Goal: Communication & Community: Answer question/provide support

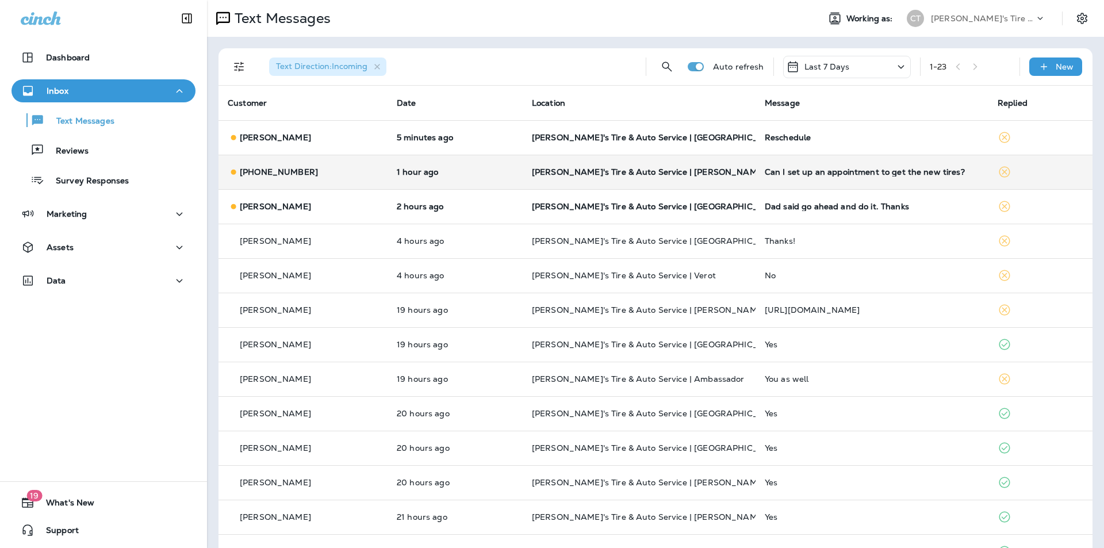
click at [742, 171] on td "[PERSON_NAME]'s Tire & Auto Service | [PERSON_NAME]" at bounding box center [639, 172] width 233 height 34
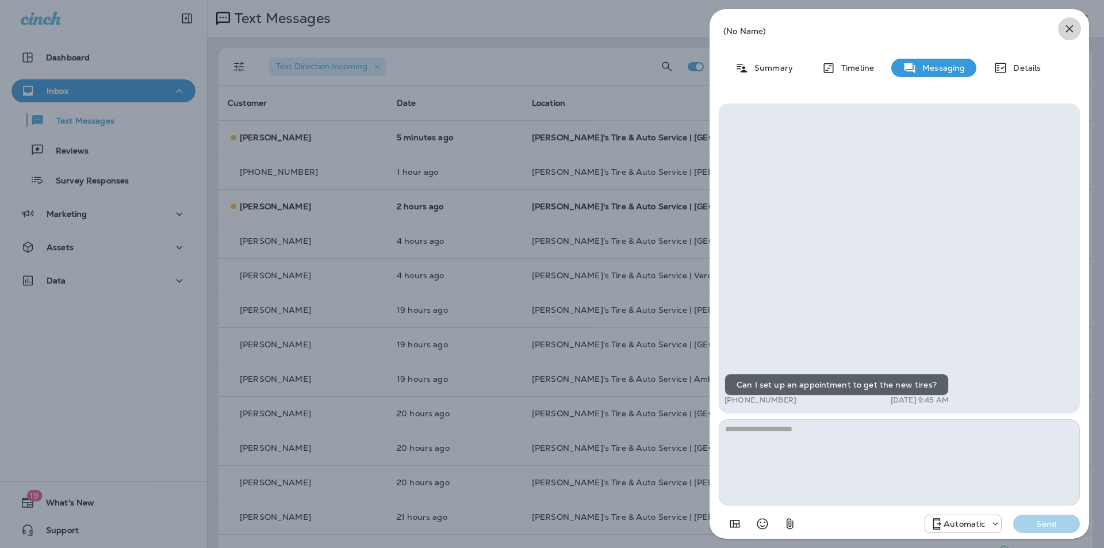
click at [1070, 28] on icon "button" at bounding box center [1069, 28] width 7 height 7
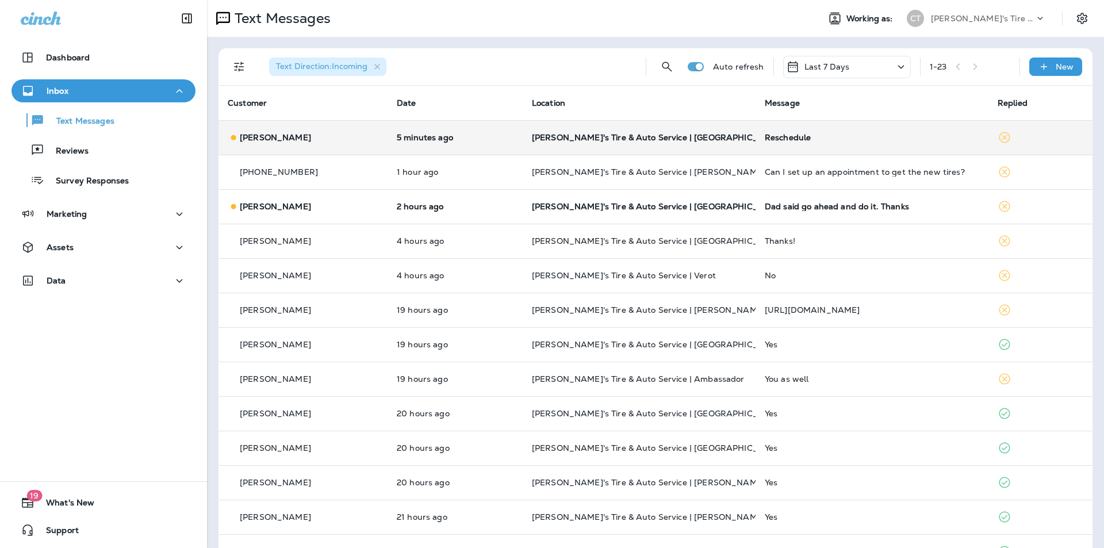
click at [809, 136] on div "Reschedule" at bounding box center [872, 137] width 214 height 9
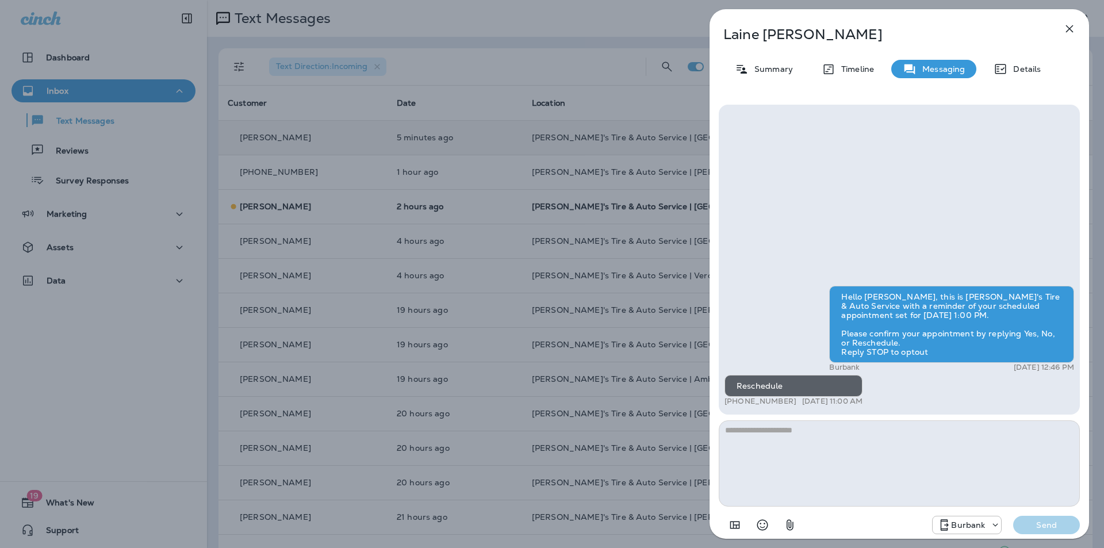
click at [814, 174] on div "Hello [PERSON_NAME], this is [PERSON_NAME]'s Tire & Auto Service with a reminde…" at bounding box center [899, 260] width 361 height 310
click at [837, 443] on textarea at bounding box center [899, 463] width 361 height 86
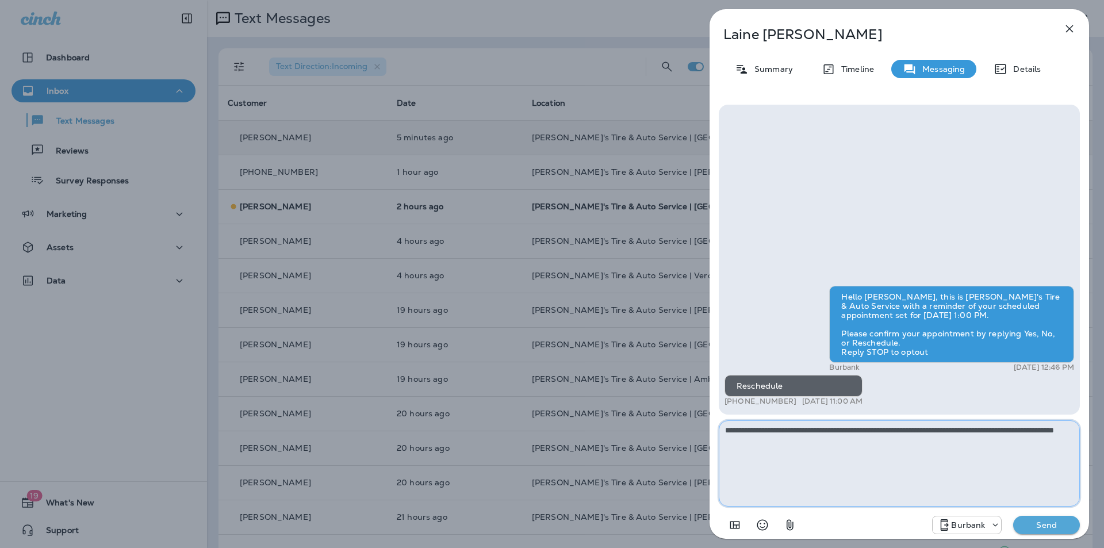
click at [771, 430] on textarea "**********" at bounding box center [899, 463] width 361 height 86
click at [878, 428] on textarea "**********" at bounding box center [899, 463] width 361 height 86
type textarea "**********"
click at [1052, 524] on p "Send" at bounding box center [1046, 525] width 48 height 10
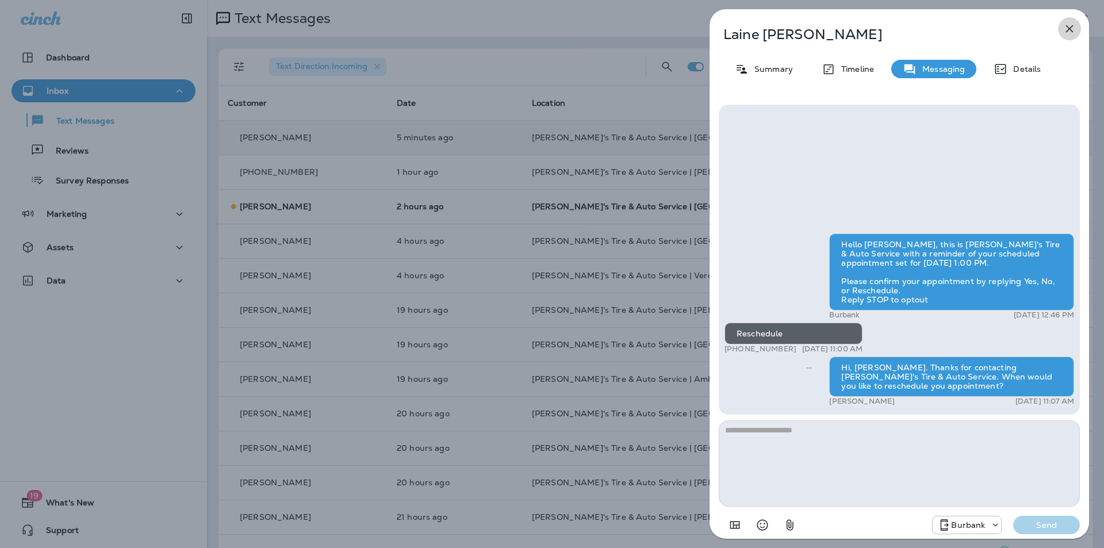
click at [1067, 28] on icon "button" at bounding box center [1069, 29] width 14 height 14
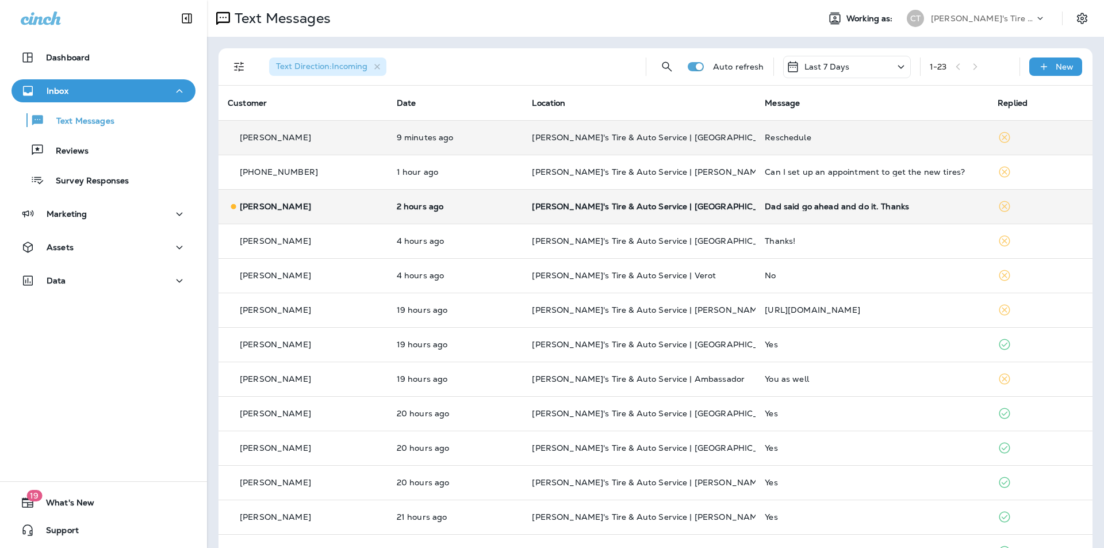
click at [740, 206] on p "[PERSON_NAME]'s Tire & Auto Service | [GEOGRAPHIC_DATA]" at bounding box center [639, 206] width 214 height 9
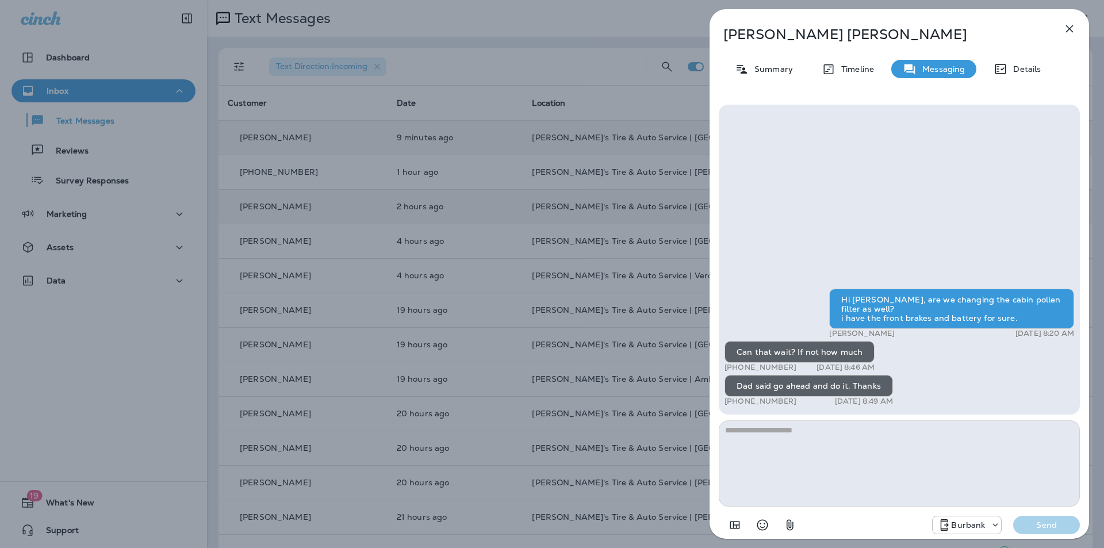
click at [1069, 25] on icon "button" at bounding box center [1069, 29] width 14 height 14
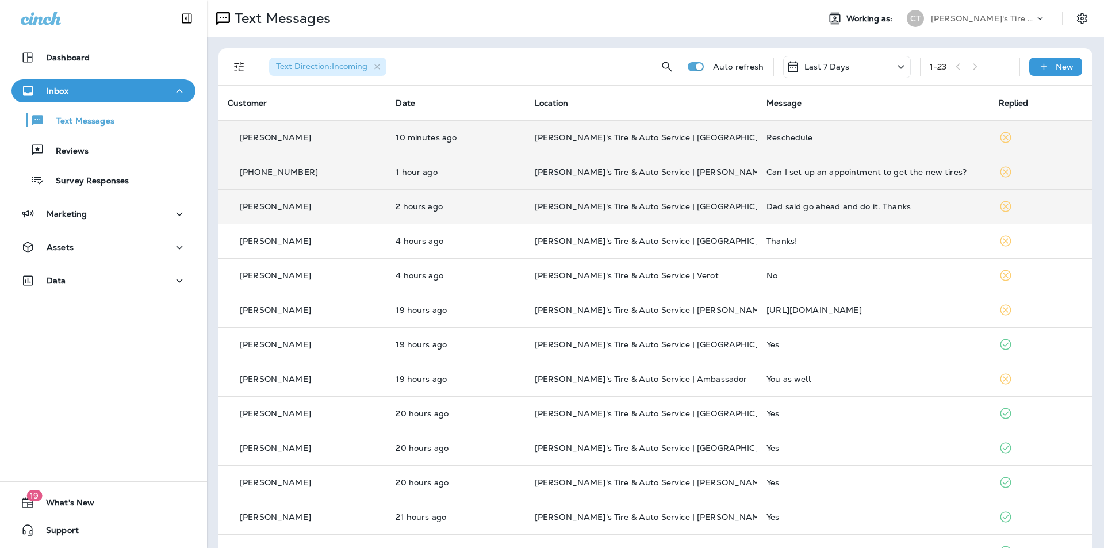
click at [719, 169] on p "[PERSON_NAME]'s Tire & Auto Service | [PERSON_NAME]" at bounding box center [641, 171] width 213 height 9
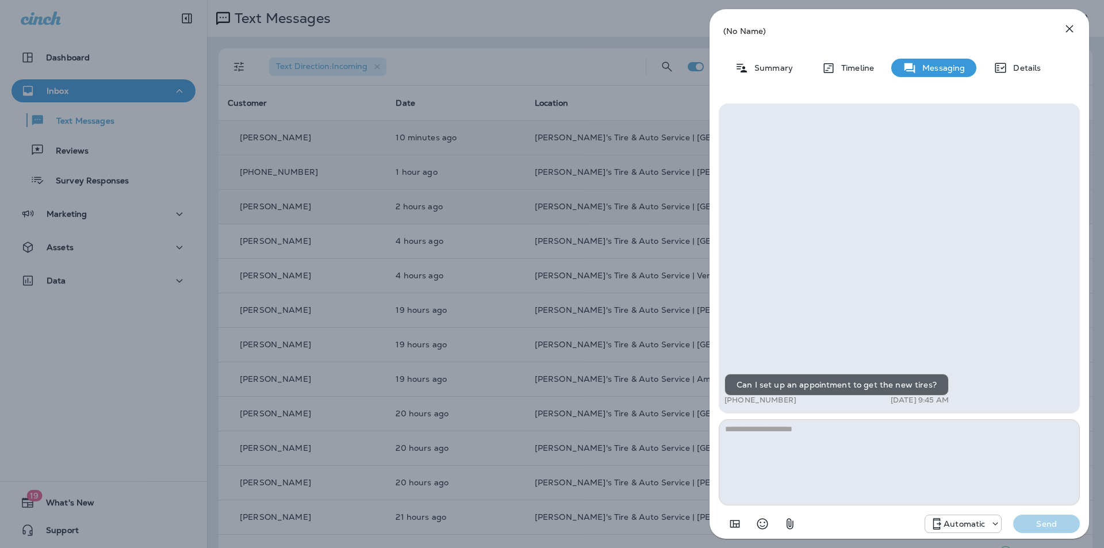
click at [1069, 26] on icon "button" at bounding box center [1069, 29] width 14 height 14
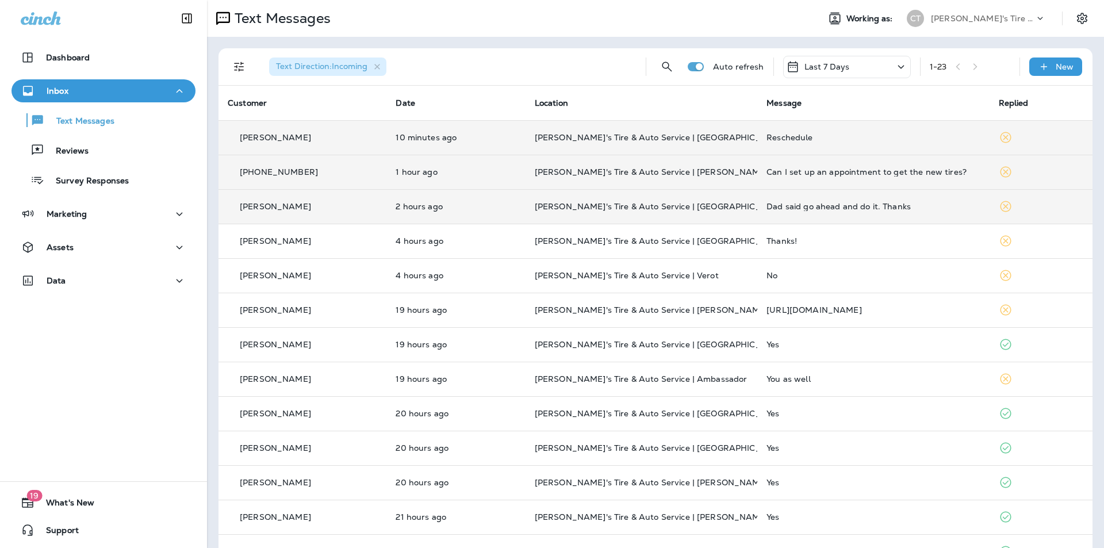
click at [305, 171] on p "[PHONE_NUMBER]" at bounding box center [279, 171] width 78 height 9
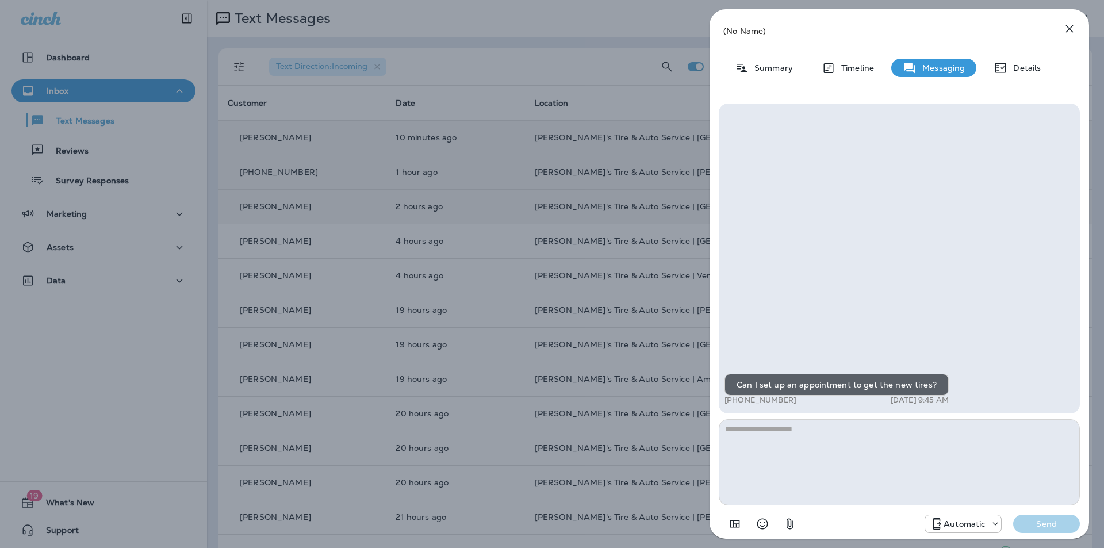
drag, startPoint x: 792, startPoint y: 394, endPoint x: 735, endPoint y: 393, distance: 56.9
click at [735, 396] on p "[PHONE_NUMBER]" at bounding box center [760, 400] width 72 height 9
copy p "[PHONE_NUMBER]"
click at [1068, 26] on icon "button" at bounding box center [1069, 29] width 14 height 14
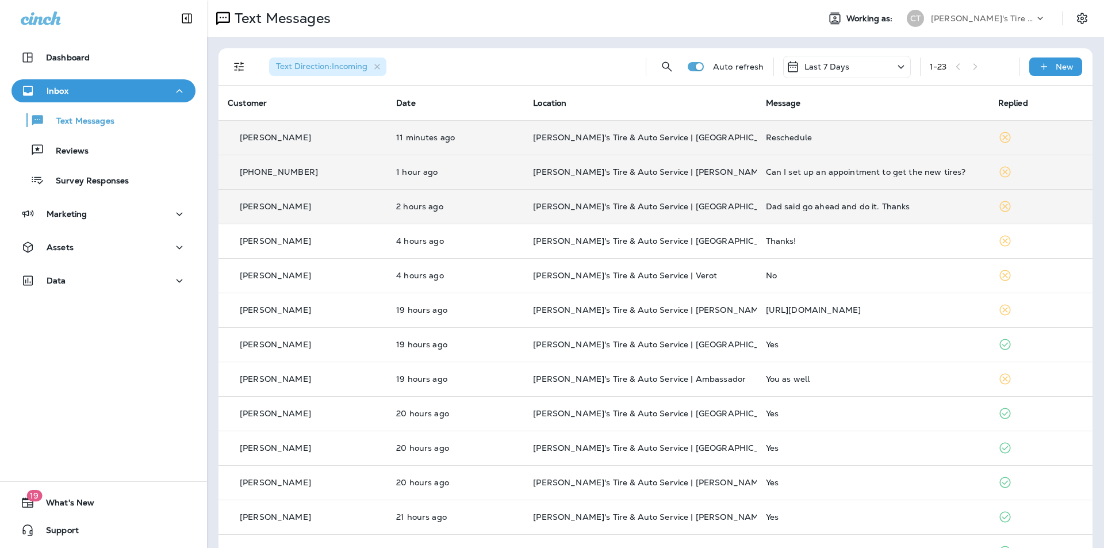
click at [716, 136] on p "[PERSON_NAME]'s Tire & Auto Service | [GEOGRAPHIC_DATA]" at bounding box center [640, 137] width 214 height 9
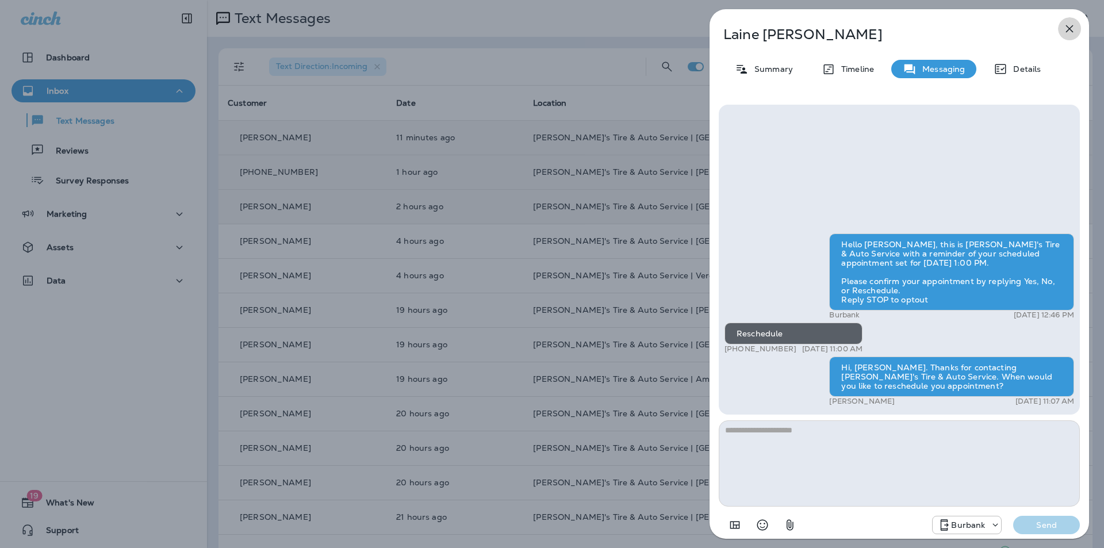
click at [1068, 25] on icon "button" at bounding box center [1069, 29] width 14 height 14
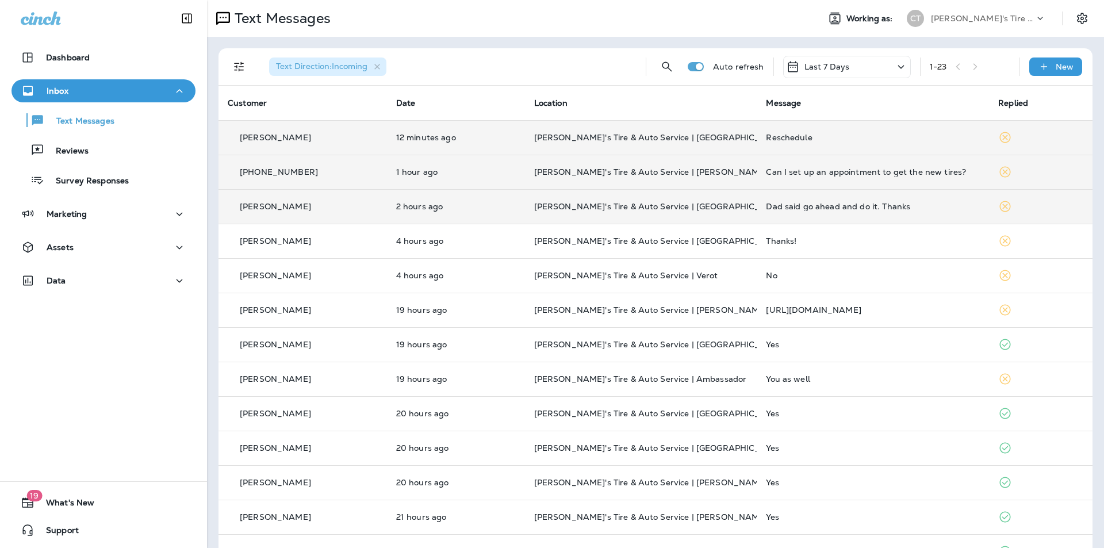
click at [861, 134] on div "Reschedule" at bounding box center [873, 137] width 214 height 9
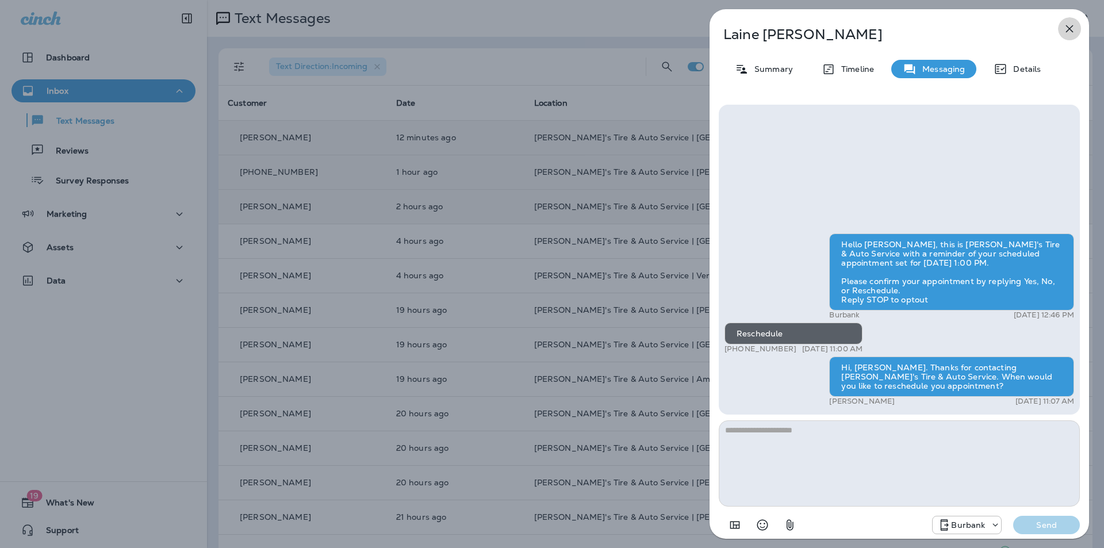
click at [1070, 30] on icon "button" at bounding box center [1069, 28] width 7 height 7
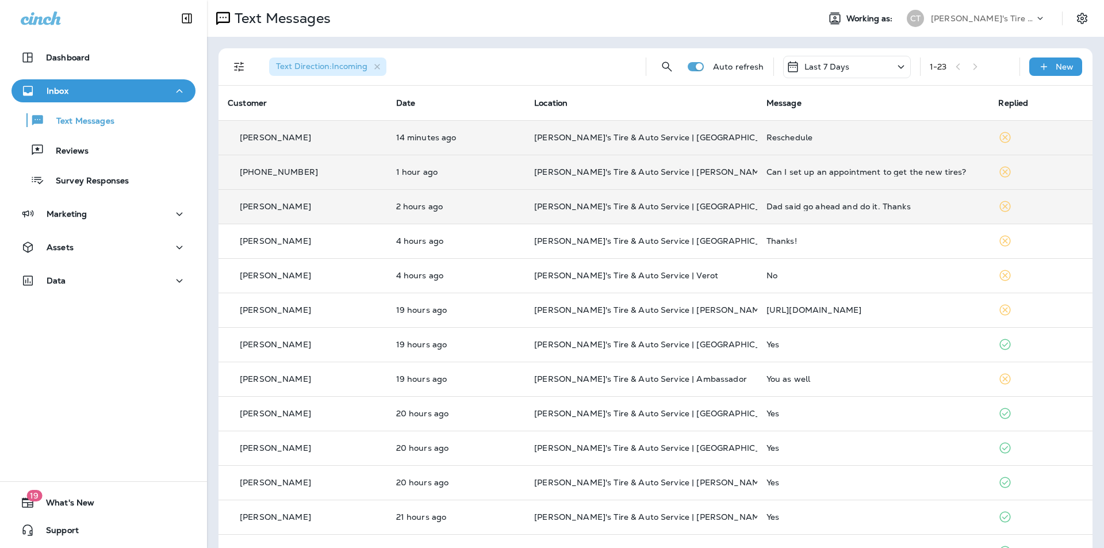
click at [858, 172] on div "Can I set up an appointment to get the new tires?" at bounding box center [873, 171] width 214 height 9
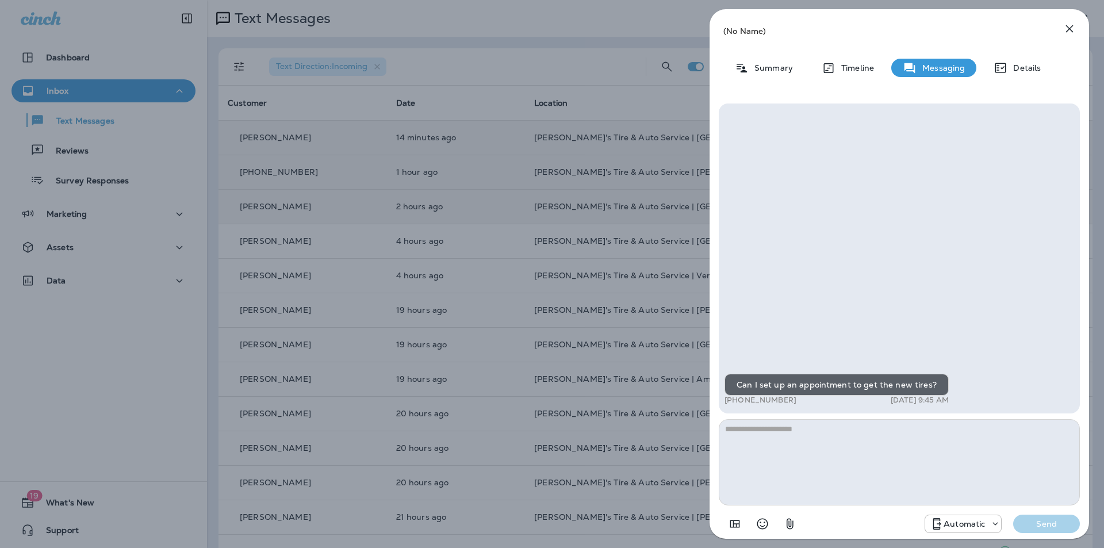
click at [750, 436] on textarea at bounding box center [899, 462] width 361 height 86
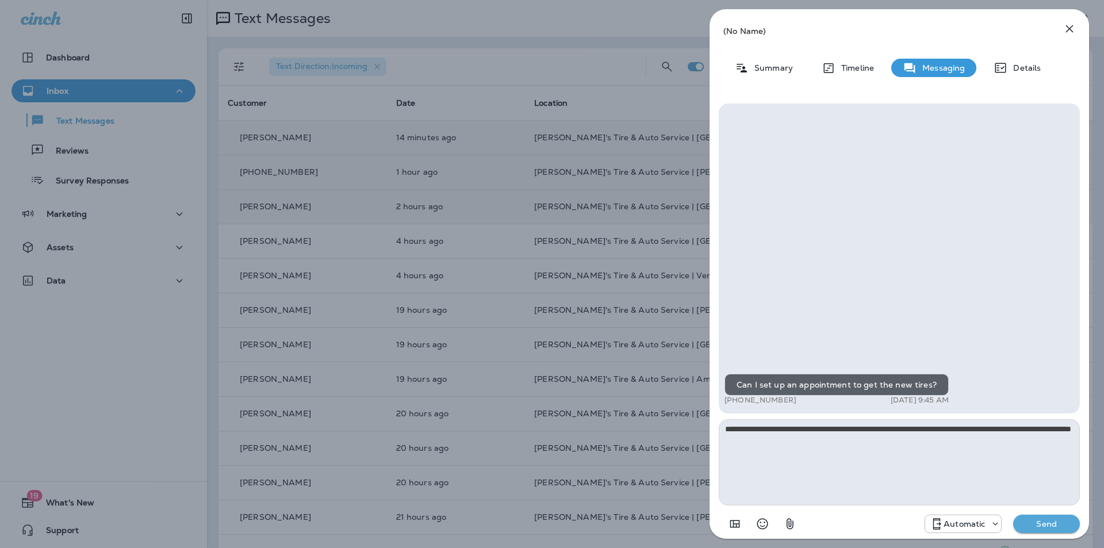
type textarea "**********"
click at [1043, 519] on p "Send" at bounding box center [1046, 524] width 48 height 10
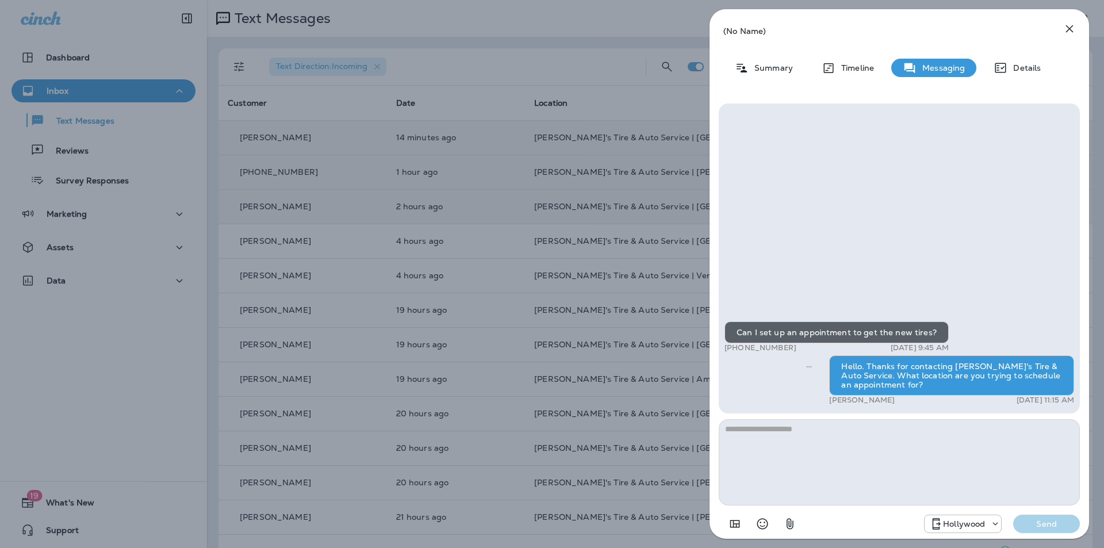
click at [1071, 26] on icon "button" at bounding box center [1069, 29] width 14 height 14
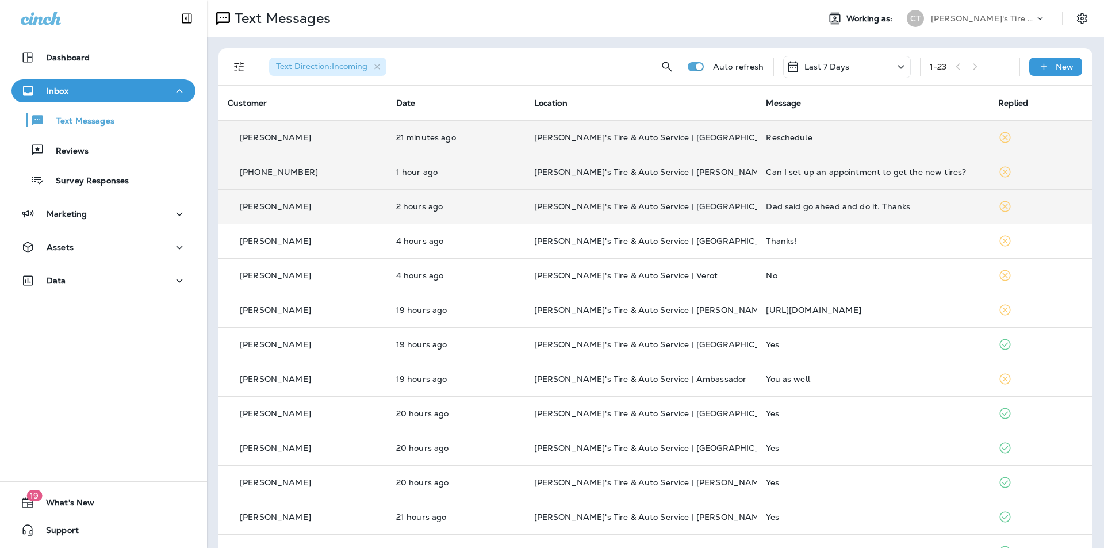
click at [851, 139] on div "Reschedule" at bounding box center [873, 137] width 214 height 9
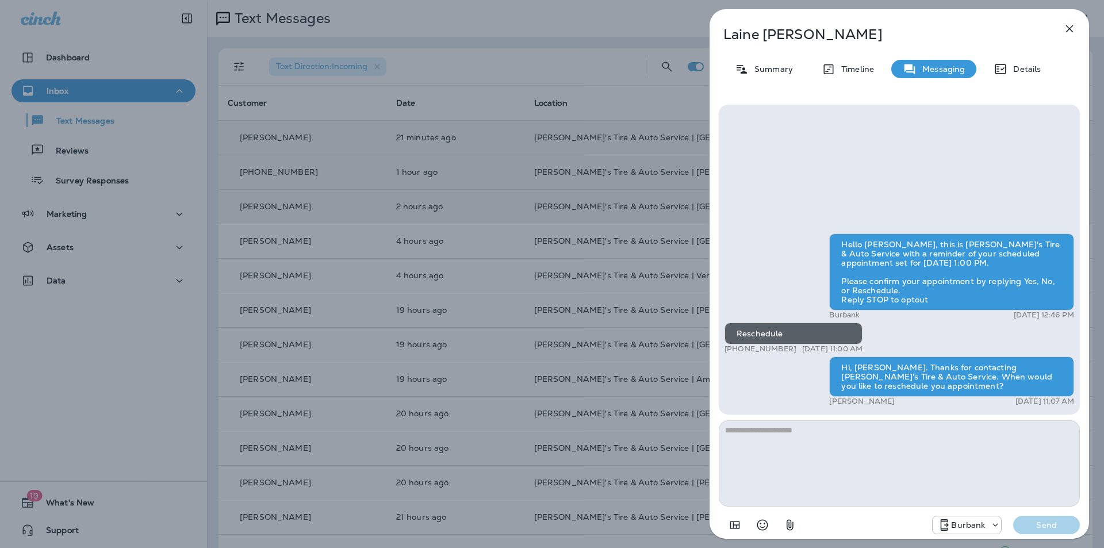
click at [1070, 28] on icon "button" at bounding box center [1069, 28] width 7 height 7
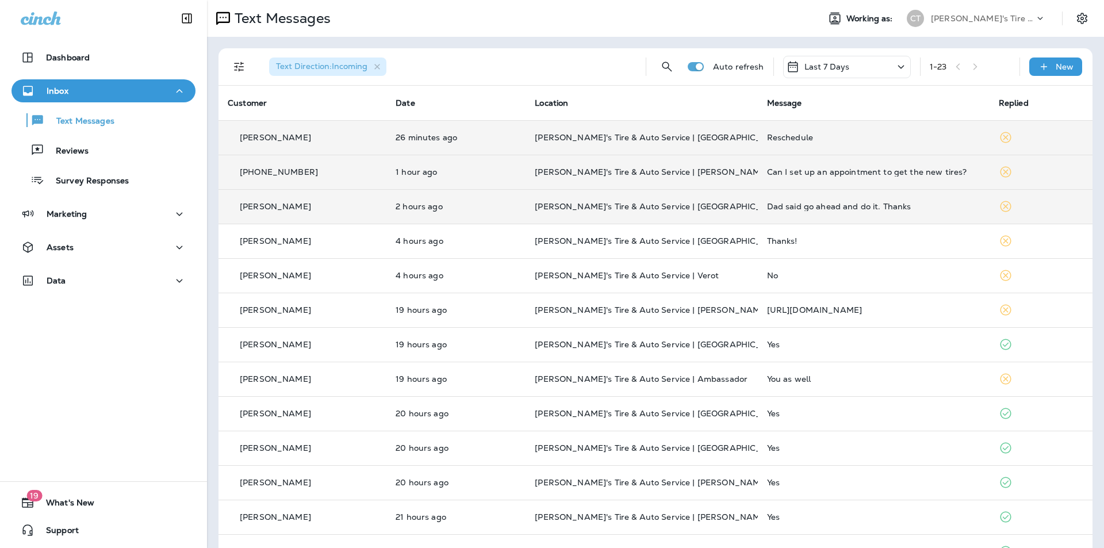
click at [839, 172] on div "Can I set up an appointment to get the new tires?" at bounding box center [873, 171] width 213 height 9
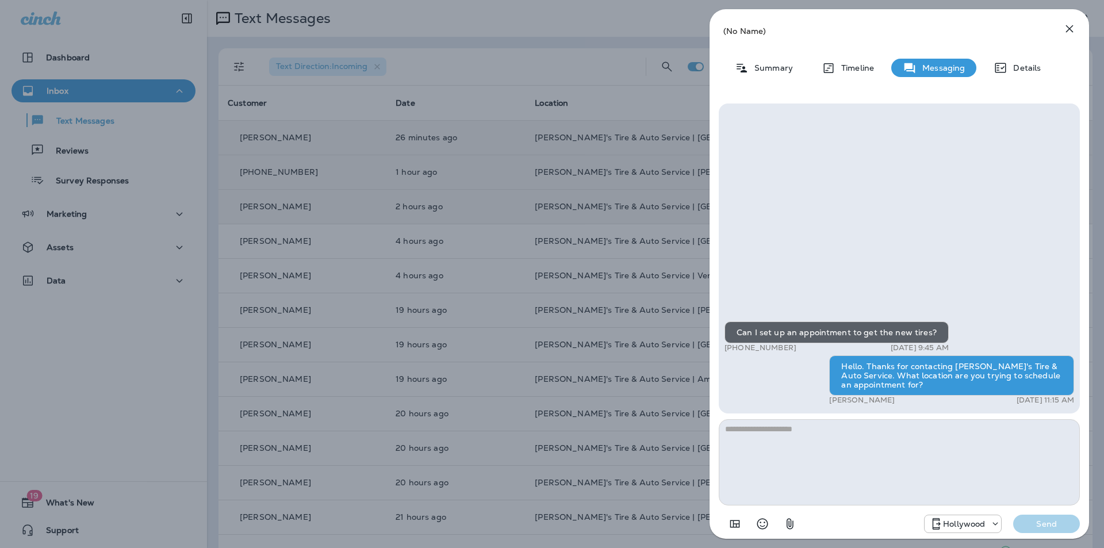
click at [1072, 28] on icon "button" at bounding box center [1069, 29] width 14 height 14
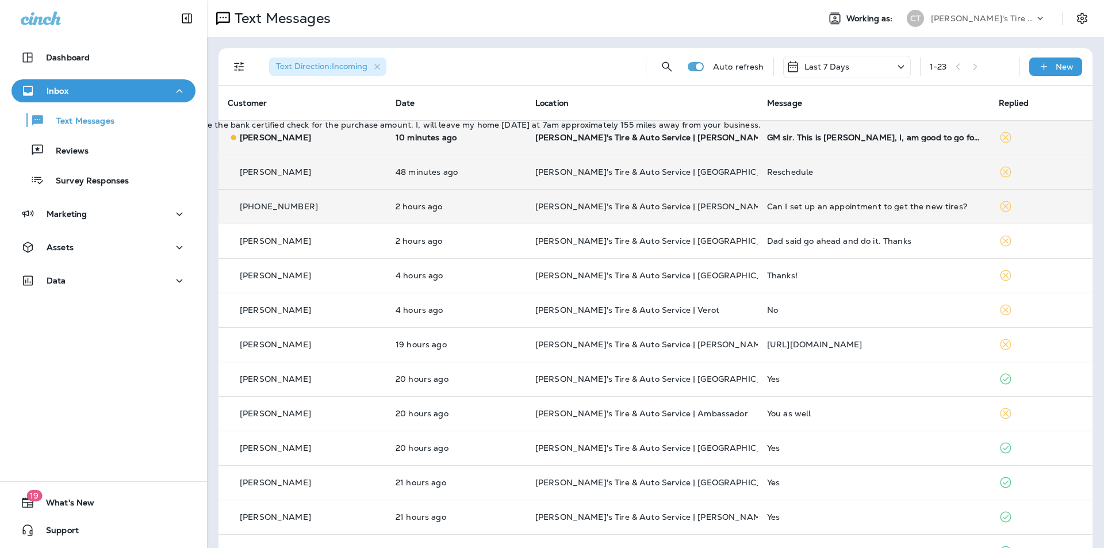
click at [912, 141] on div "GM sir. This is [PERSON_NAME], I, am good to go for [DATE]. I, have the bank ce…" at bounding box center [873, 137] width 213 height 9
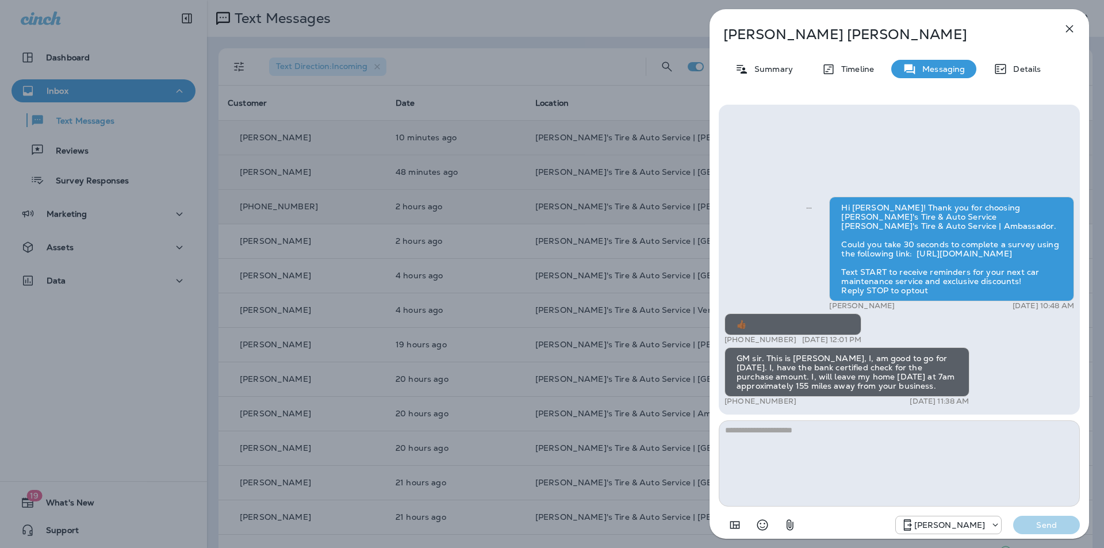
click at [1070, 28] on icon "button" at bounding box center [1069, 28] width 7 height 7
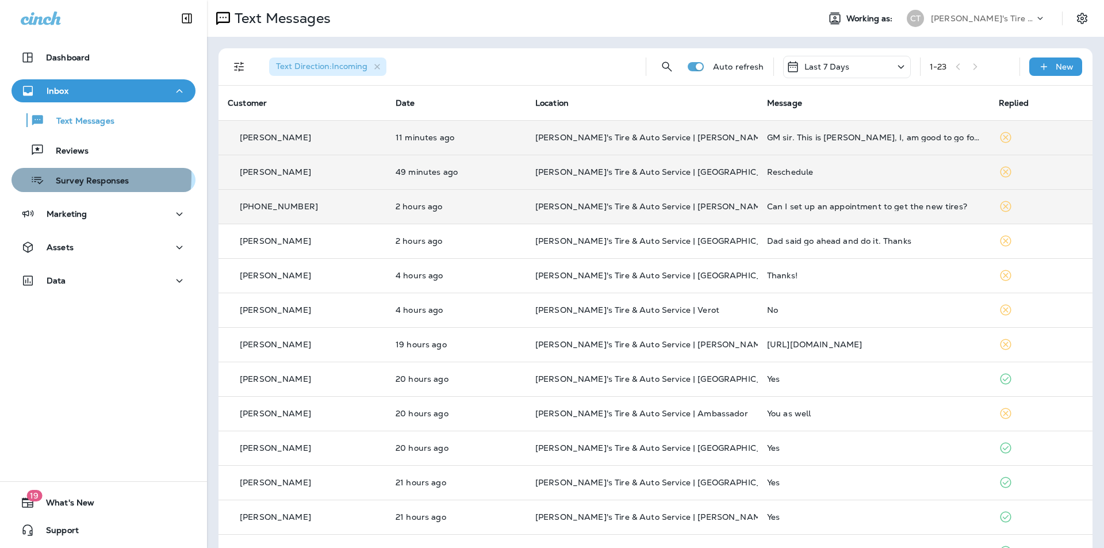
click at [78, 177] on p "Survey Responses" at bounding box center [86, 181] width 85 height 11
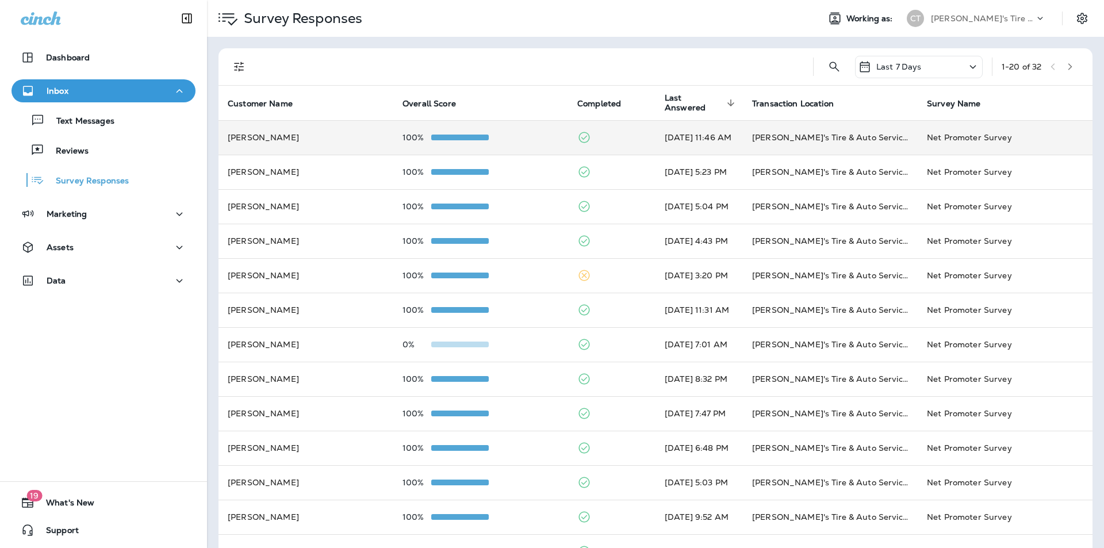
click at [524, 133] on div "100%" at bounding box center [480, 137] width 156 height 9
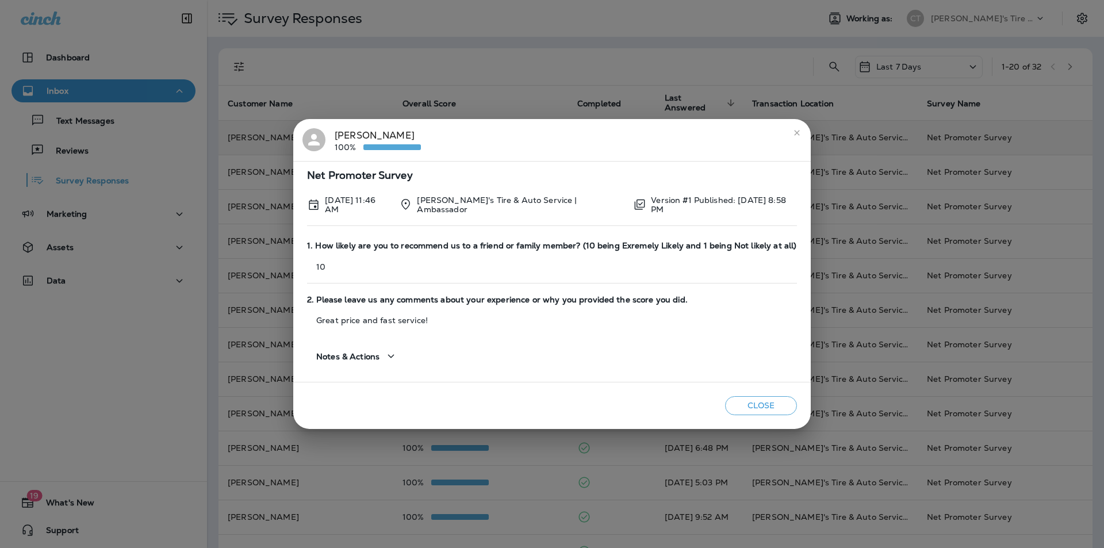
click at [795, 132] on icon "close" at bounding box center [796, 132] width 9 height 9
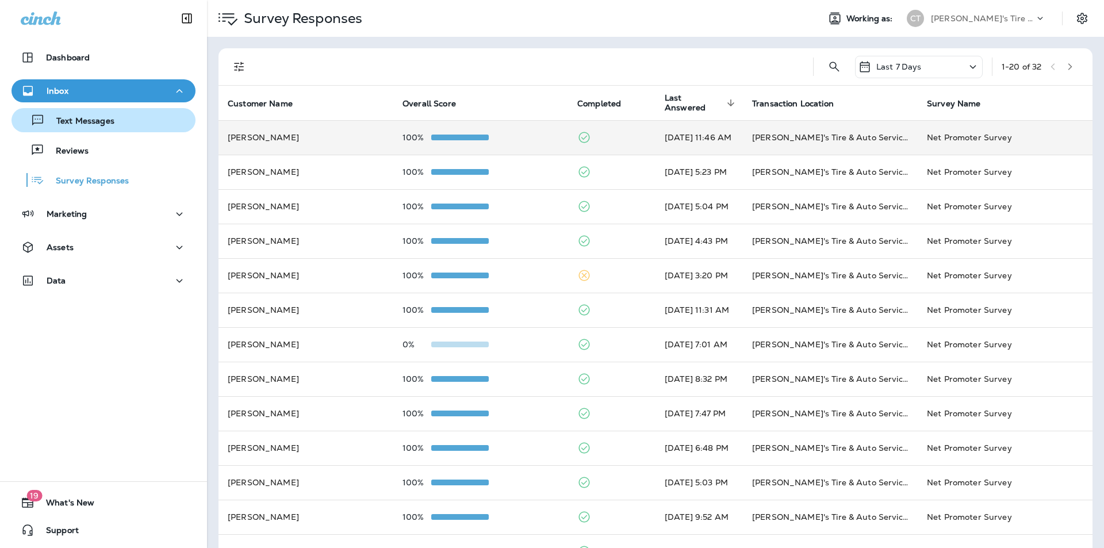
click at [121, 116] on div "Text Messages" at bounding box center [103, 120] width 175 height 17
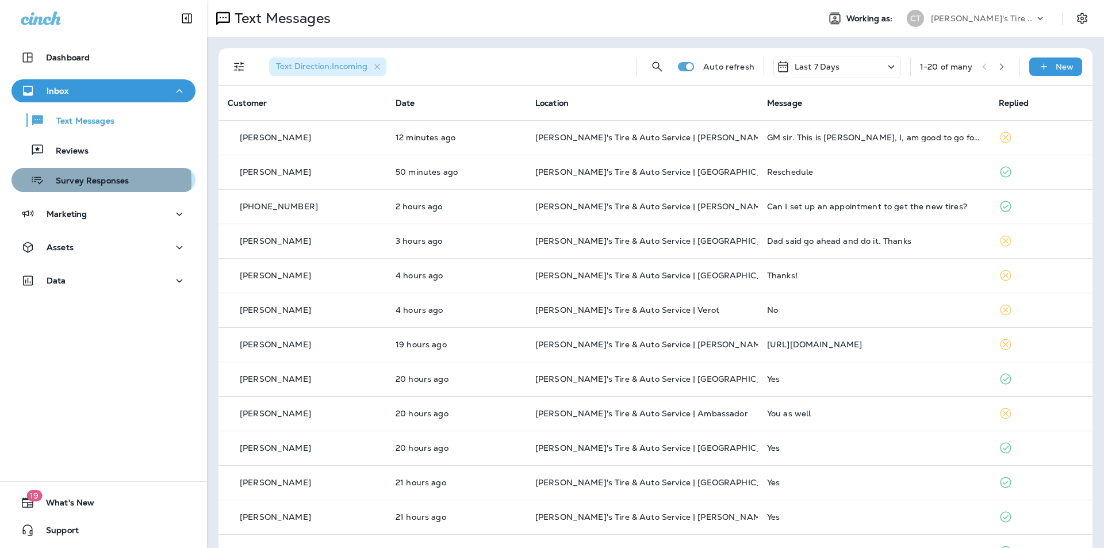
click at [97, 182] on p "Survey Responses" at bounding box center [86, 181] width 85 height 11
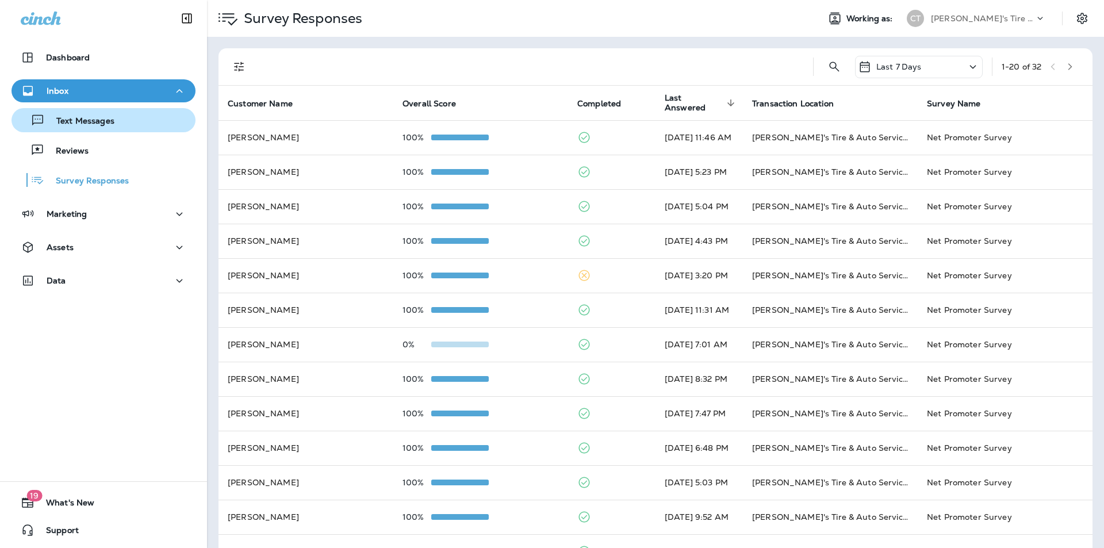
click at [106, 121] on p "Text Messages" at bounding box center [80, 121] width 70 height 11
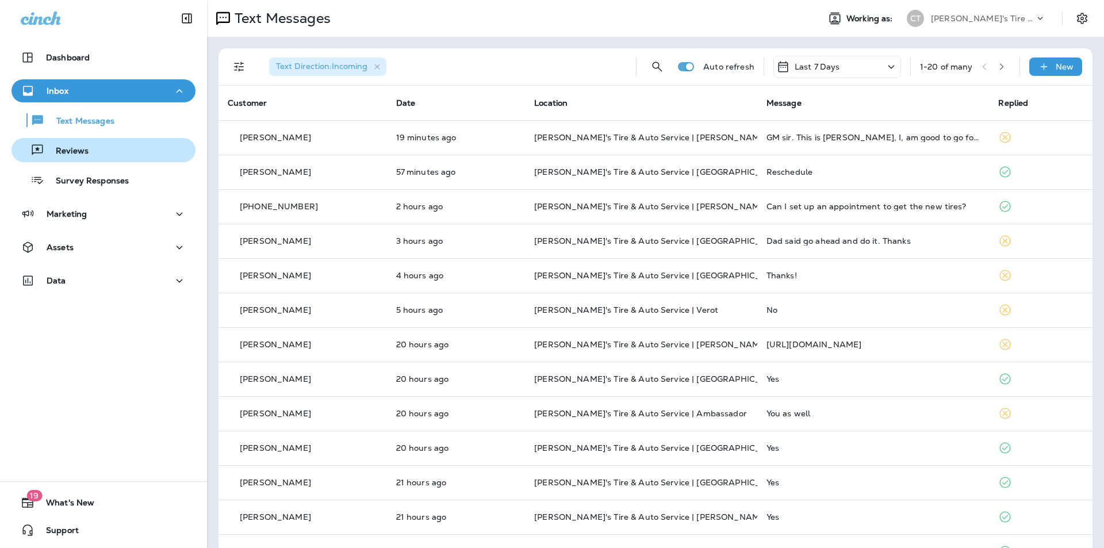
click at [90, 151] on div "Reviews" at bounding box center [103, 149] width 175 height 17
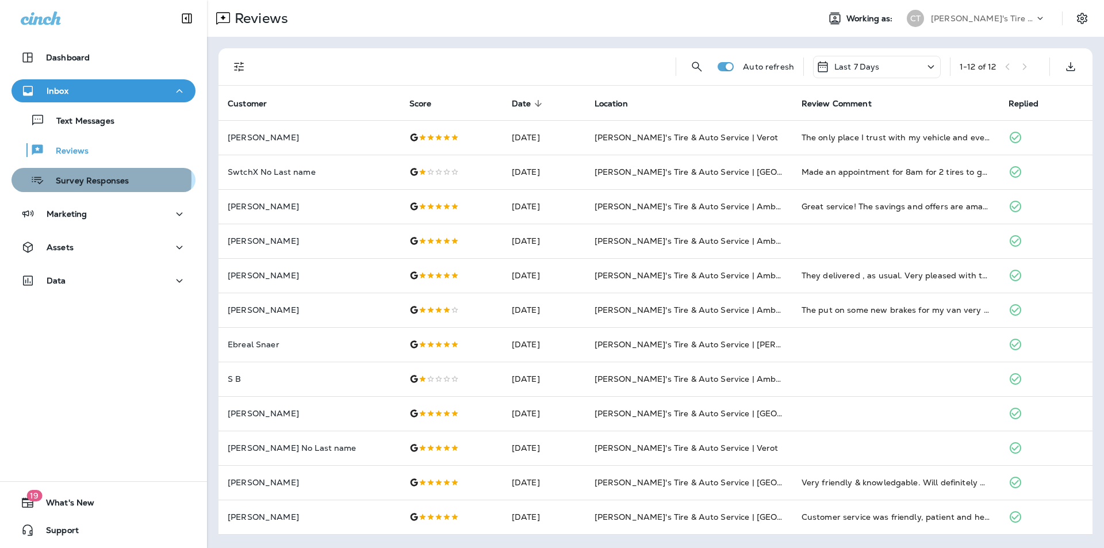
click at [83, 179] on p "Survey Responses" at bounding box center [86, 181] width 85 height 11
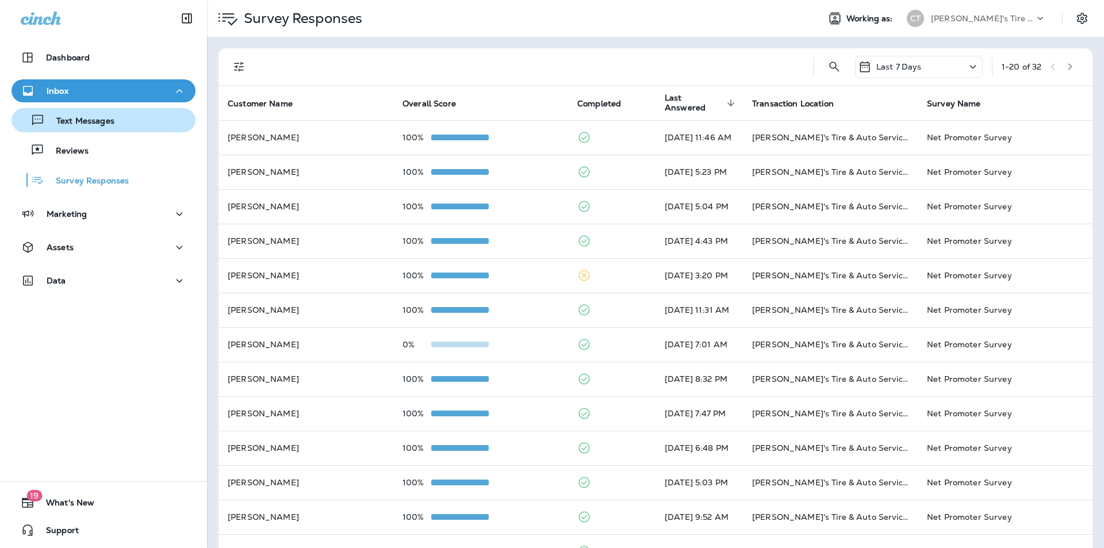
click at [62, 121] on p "Text Messages" at bounding box center [80, 121] width 70 height 11
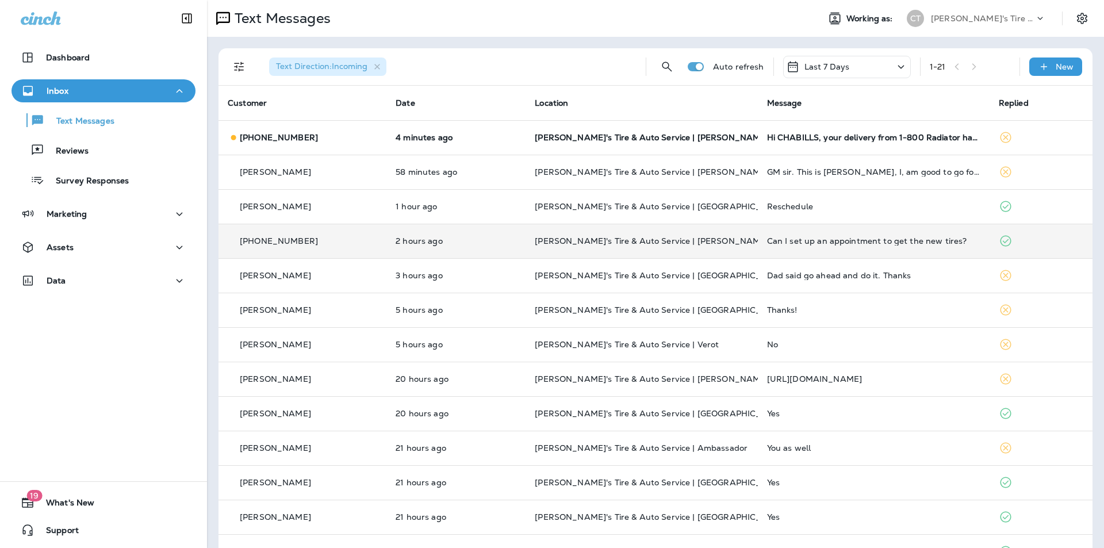
click at [713, 234] on td "[PERSON_NAME]'s Tire & Auto Service | [PERSON_NAME]" at bounding box center [641, 241] width 232 height 34
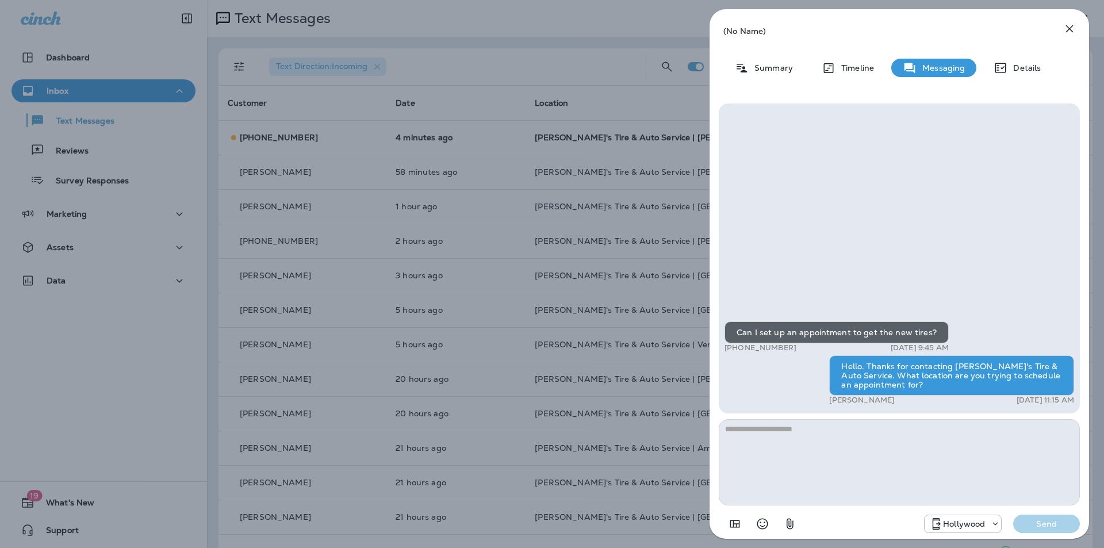
click at [1068, 27] on icon "button" at bounding box center [1069, 28] width 7 height 7
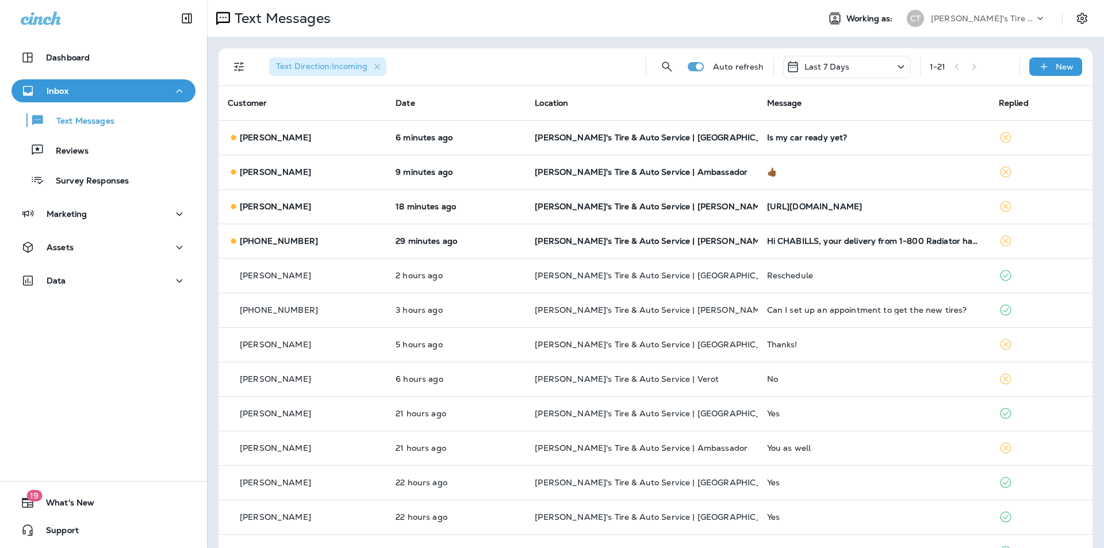
click at [868, 99] on th "Message" at bounding box center [874, 103] width 232 height 34
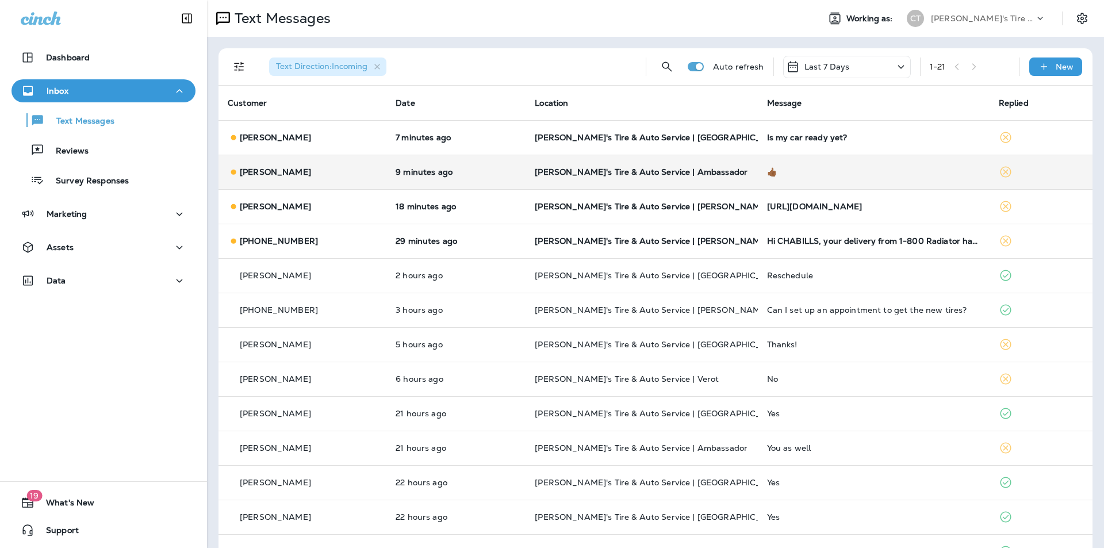
click at [864, 170] on div "👍🏾" at bounding box center [873, 171] width 213 height 9
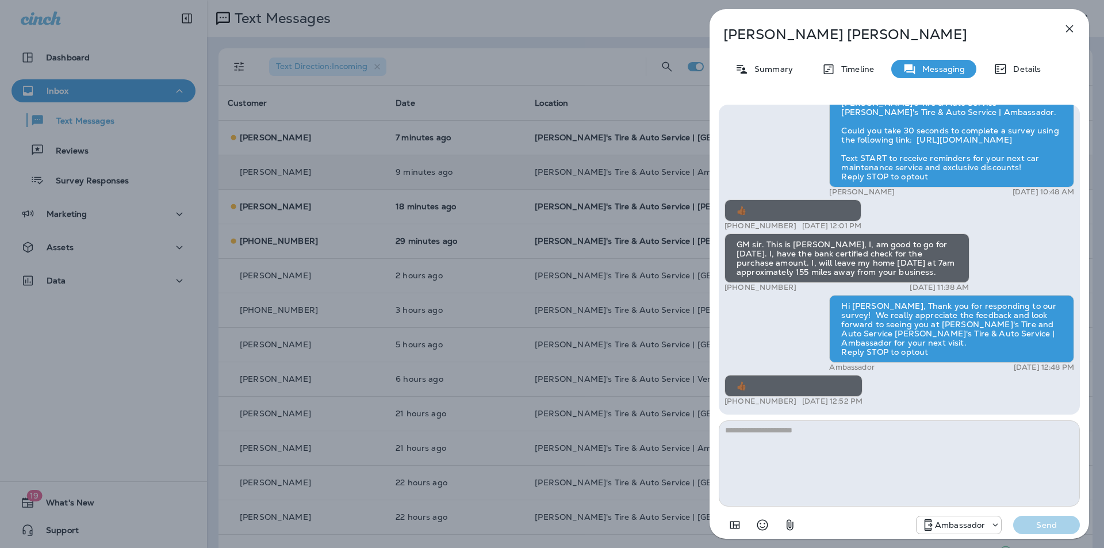
click at [1070, 26] on icon "button" at bounding box center [1069, 29] width 14 height 14
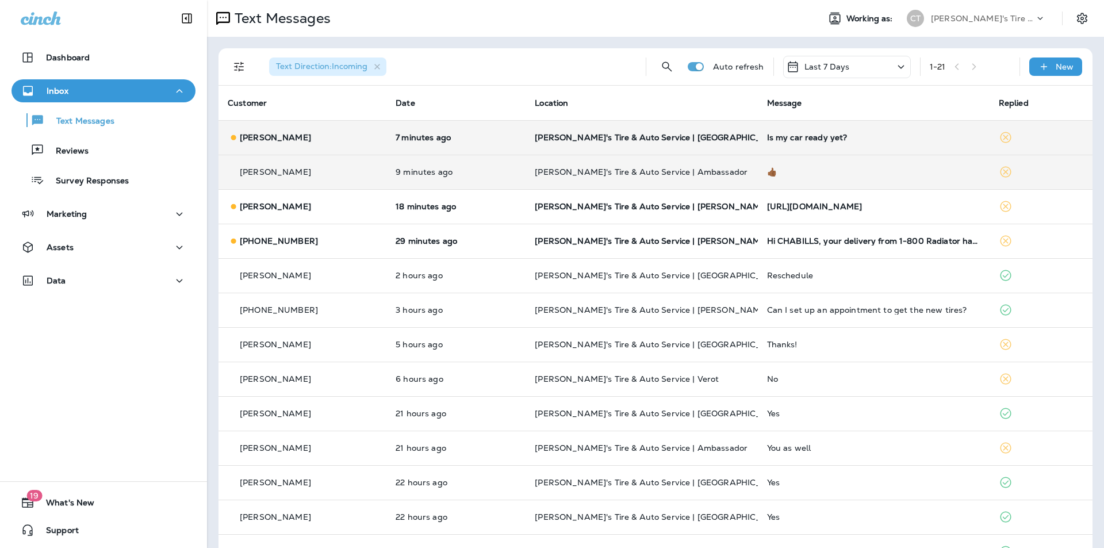
click at [860, 131] on td "Is my car ready yet?" at bounding box center [874, 137] width 232 height 34
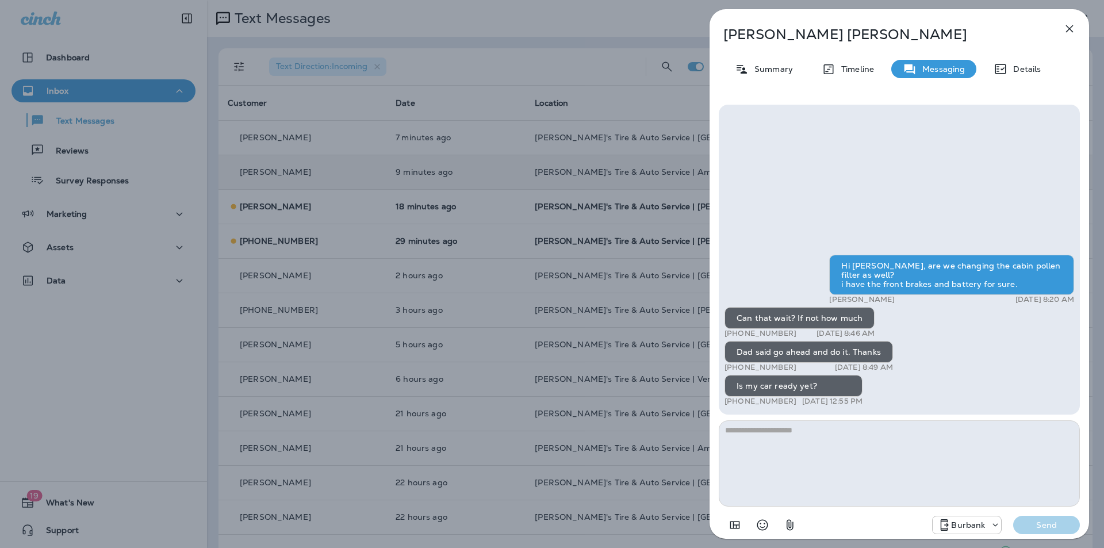
click at [935, 22] on div "[PERSON_NAME] Summary Timeline Messaging Details Hi [PERSON_NAME], are we chang…" at bounding box center [898, 277] width 379 height 536
click at [899, 23] on div "[PERSON_NAME] Summary Timeline Messaging Details Hi [PERSON_NAME], are we chang…" at bounding box center [898, 277] width 379 height 536
click at [808, 439] on textarea at bounding box center [899, 463] width 361 height 86
type textarea "**********"
click at [1049, 527] on p "Send" at bounding box center [1046, 525] width 48 height 10
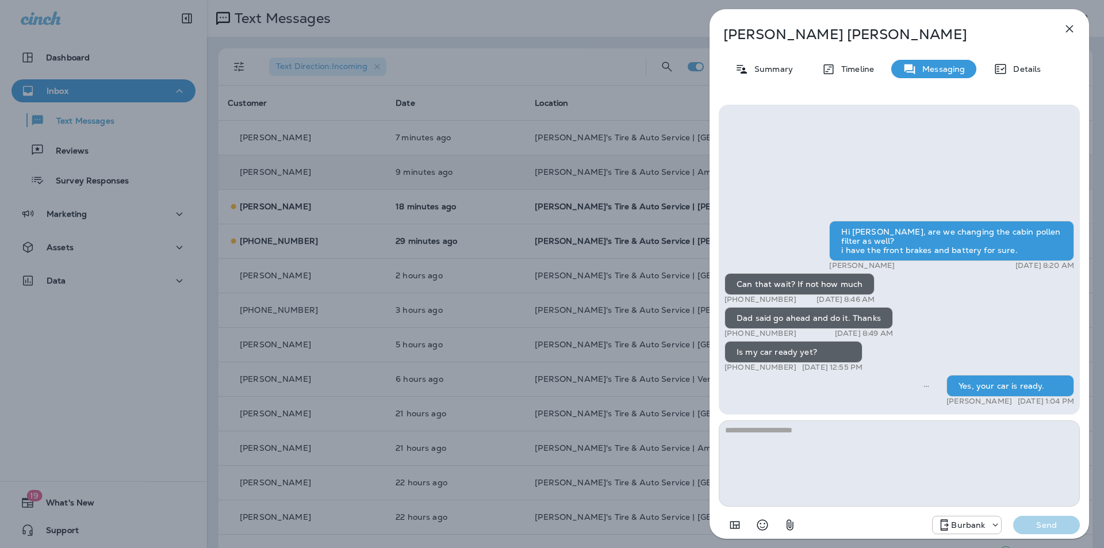
click at [484, 241] on div "[PERSON_NAME] Summary Timeline Messaging Details Hi [PERSON_NAME], are we chang…" at bounding box center [552, 274] width 1104 height 548
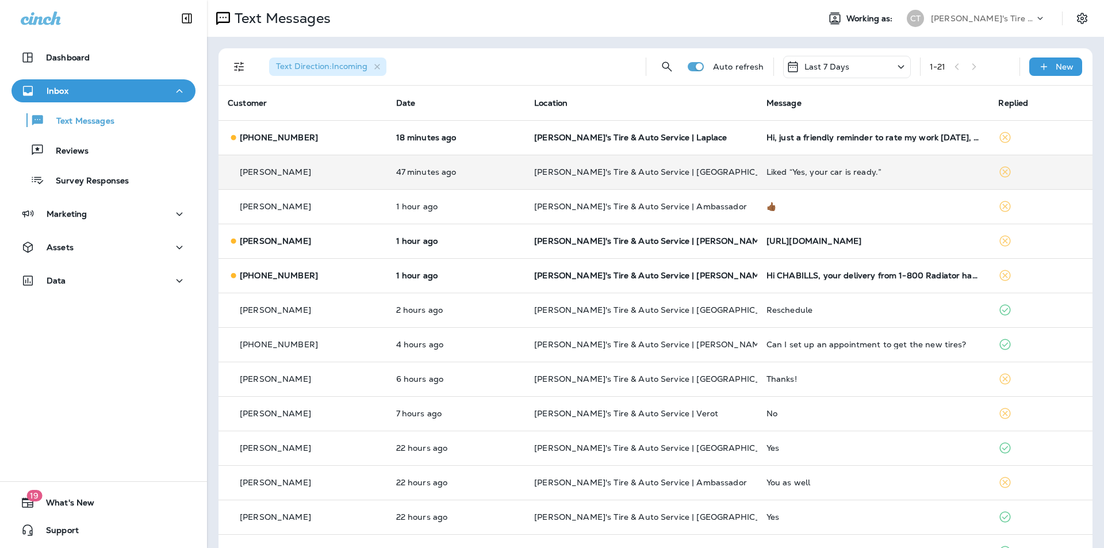
click at [845, 178] on td "Liked “Yes, your car is ready.”" at bounding box center [873, 172] width 232 height 34
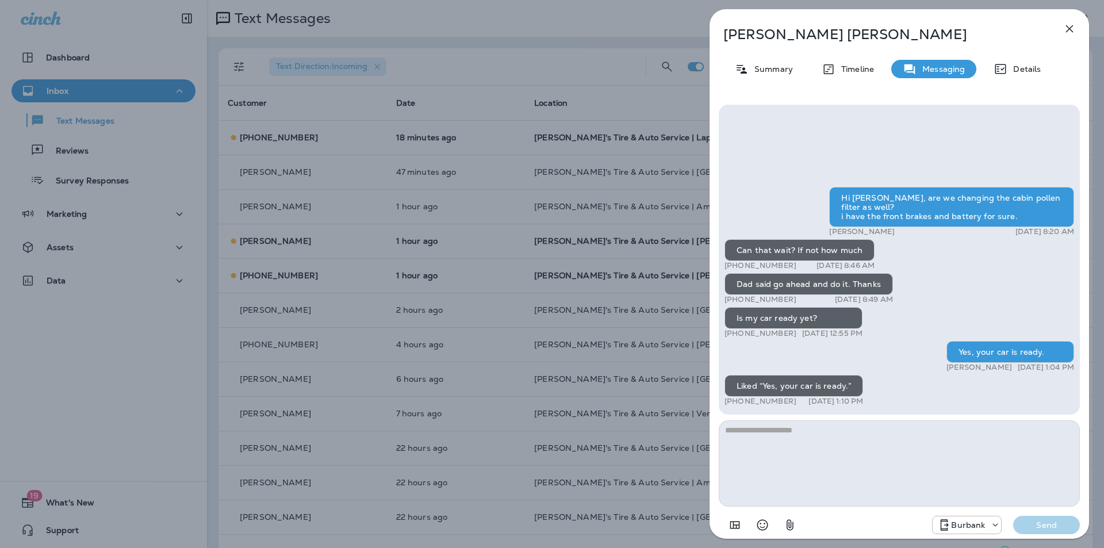
click at [1069, 24] on icon "button" at bounding box center [1069, 29] width 14 height 14
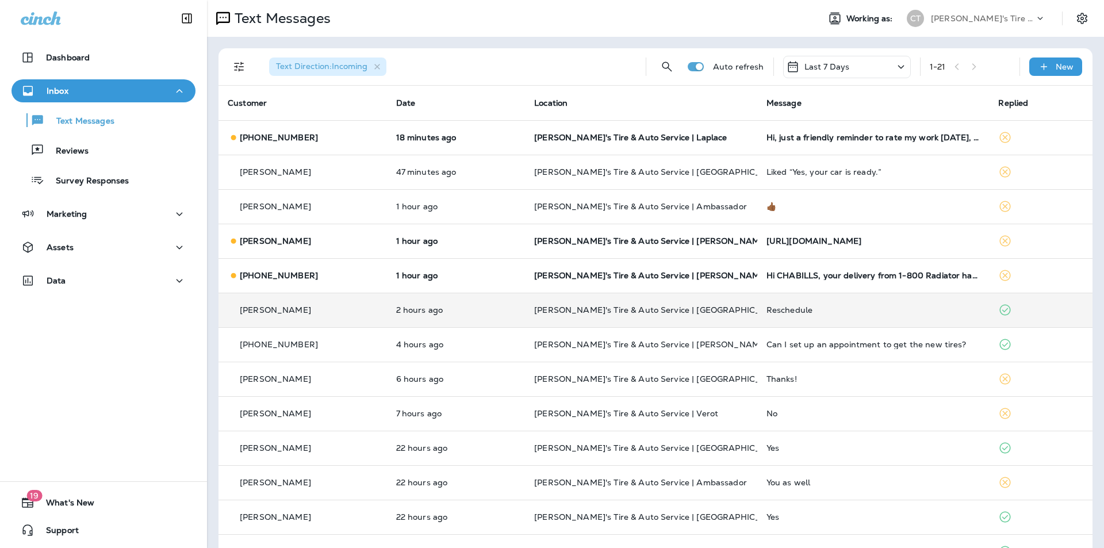
click at [816, 306] on div "Reschedule" at bounding box center [873, 309] width 214 height 9
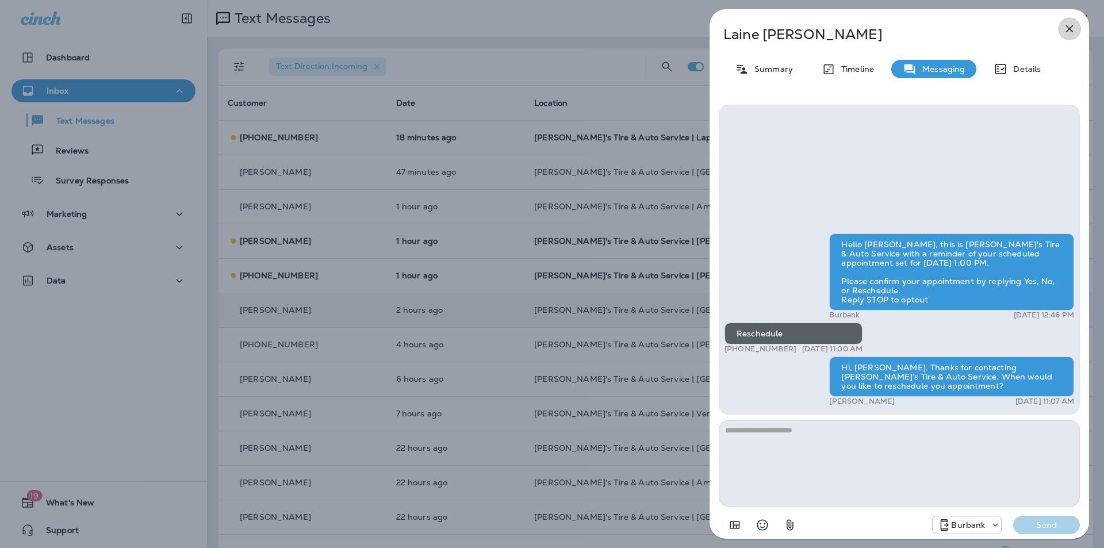
click at [1069, 25] on icon "button" at bounding box center [1069, 29] width 14 height 14
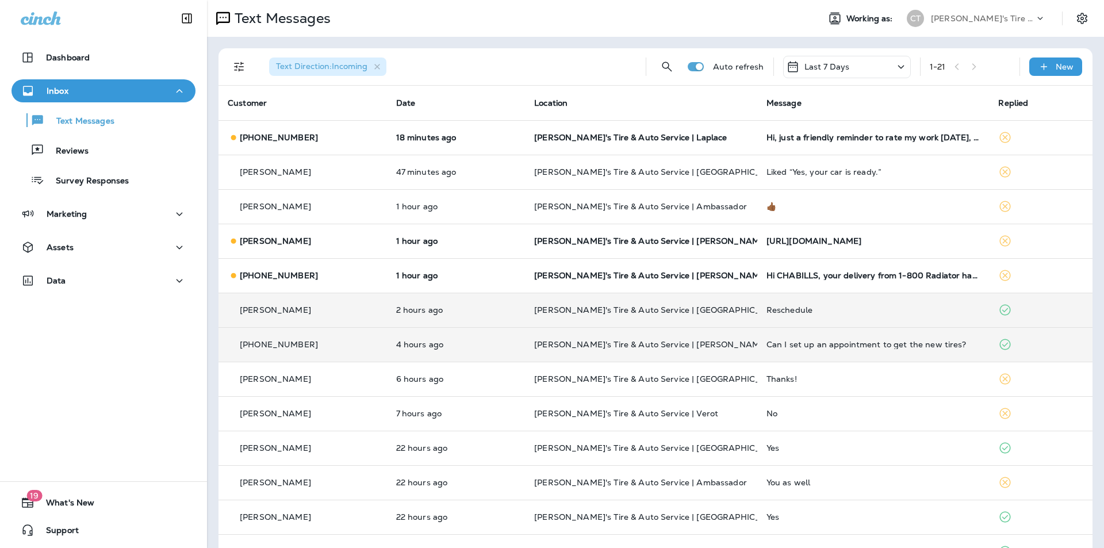
click at [846, 343] on div "Can I set up an appointment to get the new tires?" at bounding box center [873, 344] width 214 height 9
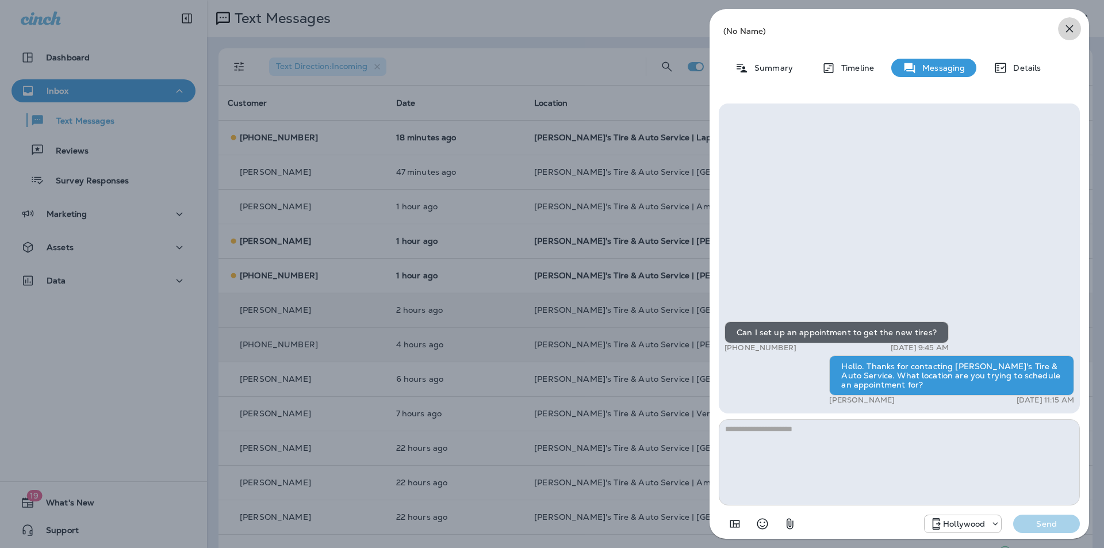
click at [1070, 25] on icon "button" at bounding box center [1069, 29] width 14 height 14
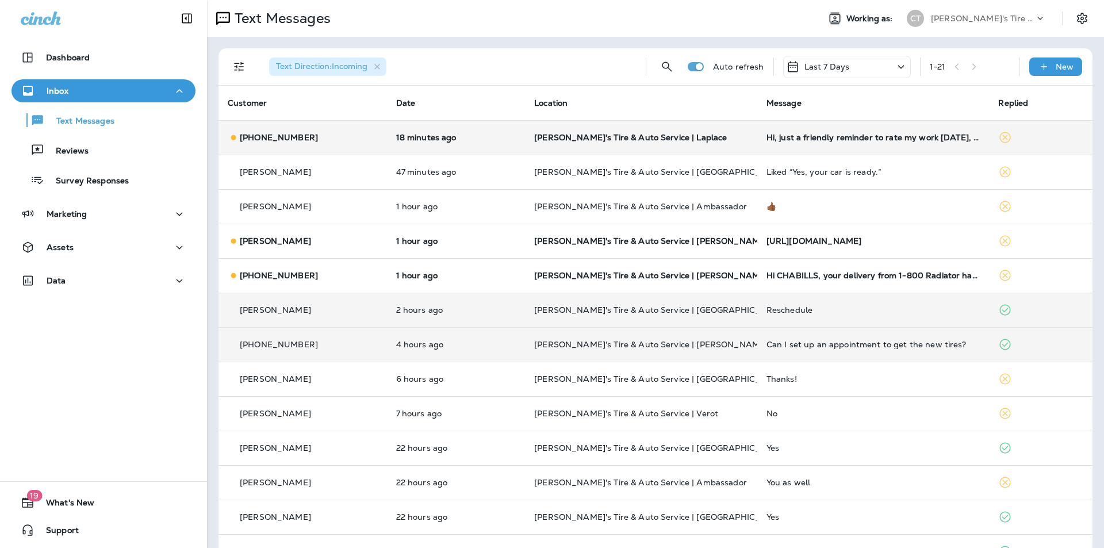
click at [703, 134] on p "[PERSON_NAME]'s Tire & Auto Service | Laplace" at bounding box center [641, 137] width 214 height 9
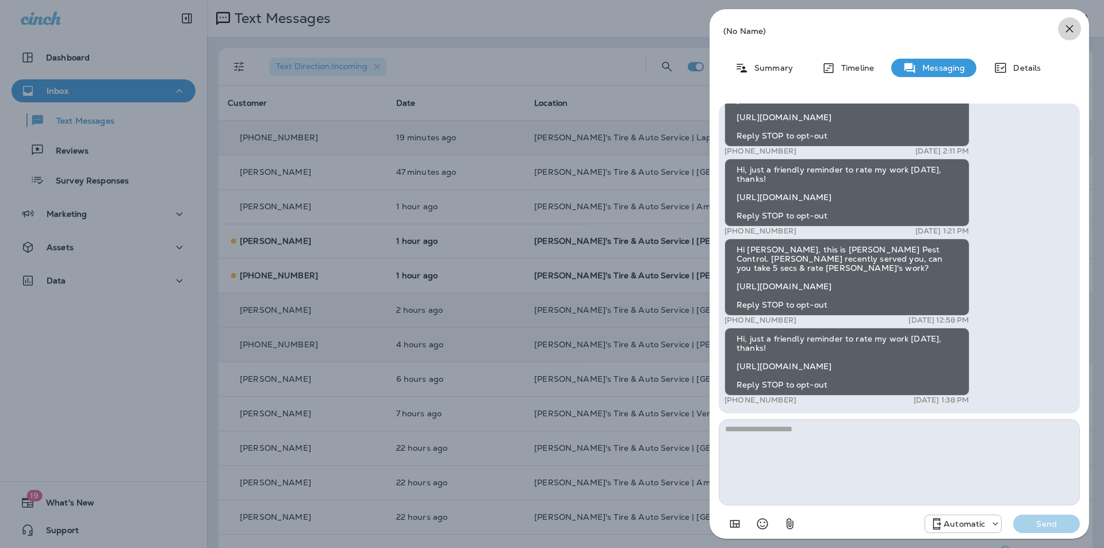
click at [1072, 24] on icon "button" at bounding box center [1069, 29] width 14 height 14
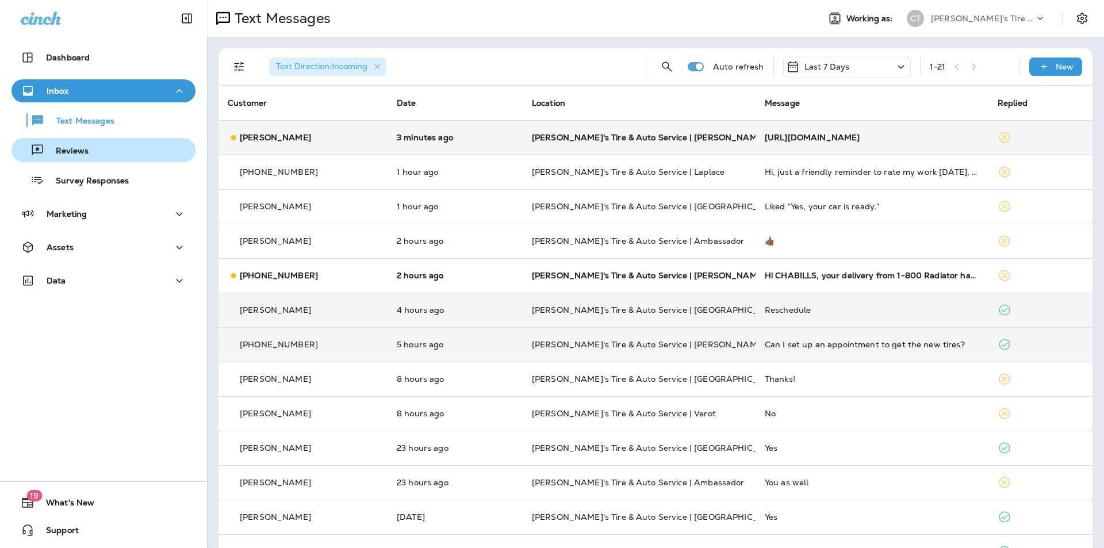
click at [78, 146] on p "Reviews" at bounding box center [66, 151] width 44 height 11
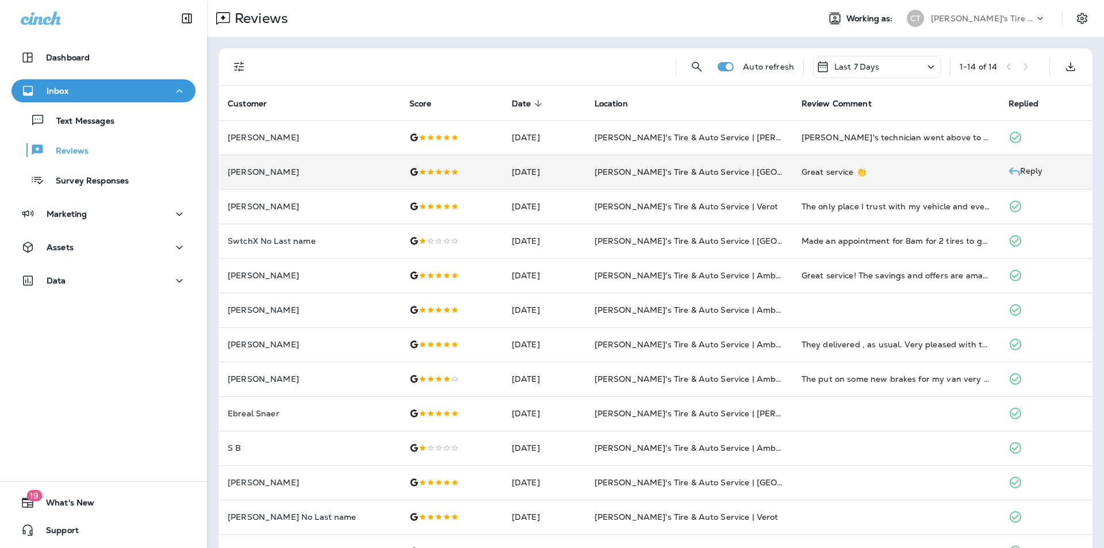
click at [1027, 170] on p "Reply" at bounding box center [1031, 169] width 23 height 8
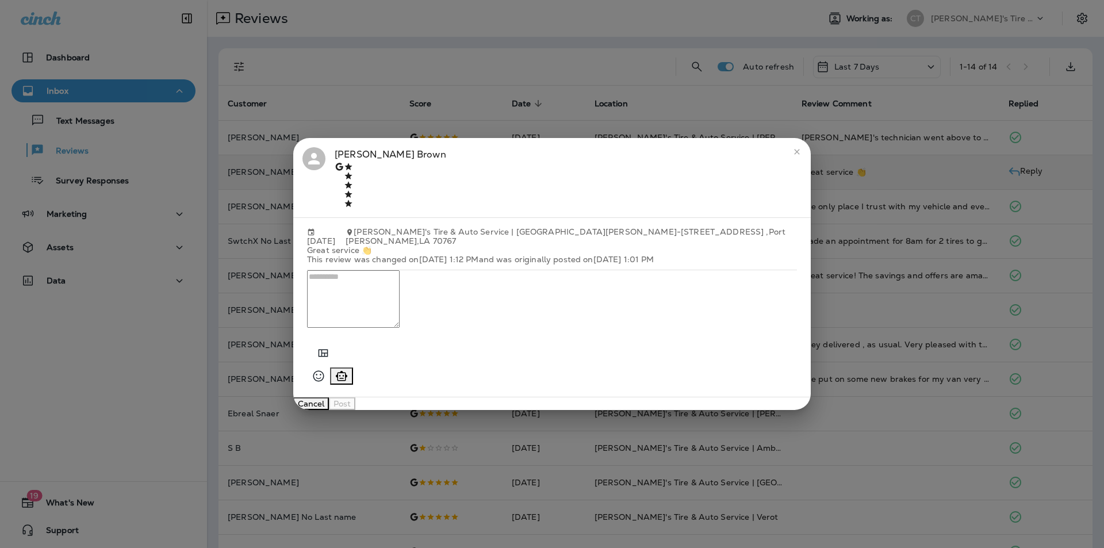
click at [347, 371] on icon "Generate AI response" at bounding box center [341, 376] width 11 height 10
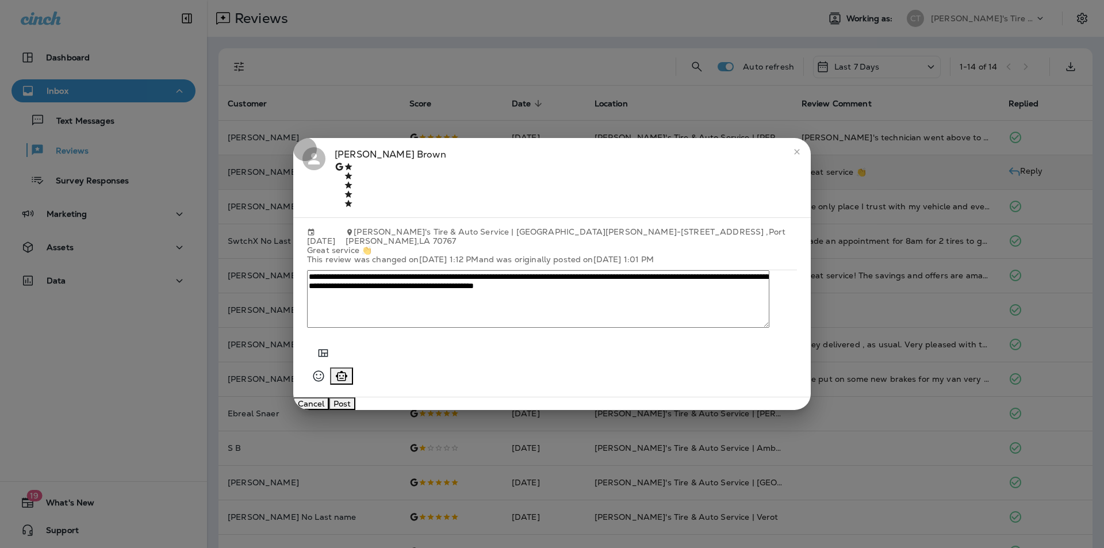
click at [348, 369] on icon "Generate AI response" at bounding box center [342, 376] width 14 height 14
type textarea "**********"
click at [355, 397] on button "Post" at bounding box center [342, 403] width 26 height 13
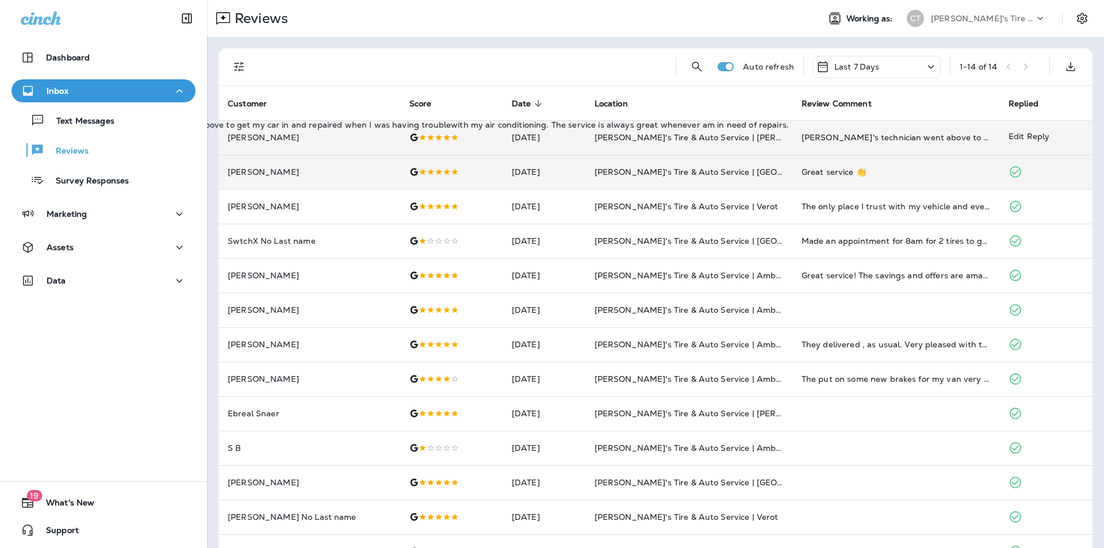
click at [941, 139] on div "[PERSON_NAME]'s technician went above to get my car in and repaired when I was …" at bounding box center [895, 137] width 189 height 11
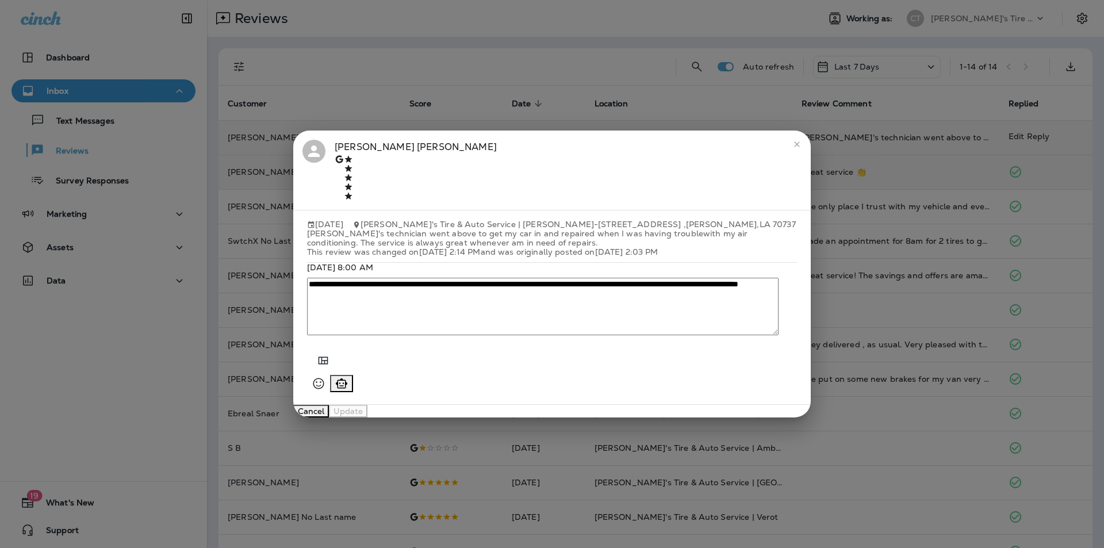
click at [329, 405] on button "Cancel" at bounding box center [311, 411] width 36 height 13
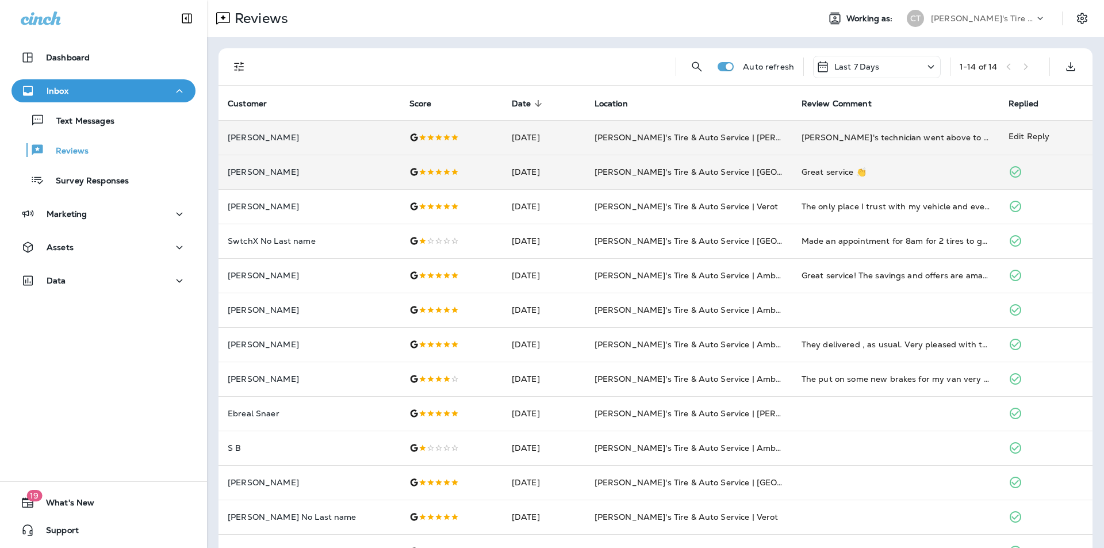
click at [1039, 134] on p "Edit Reply" at bounding box center [1028, 135] width 41 height 8
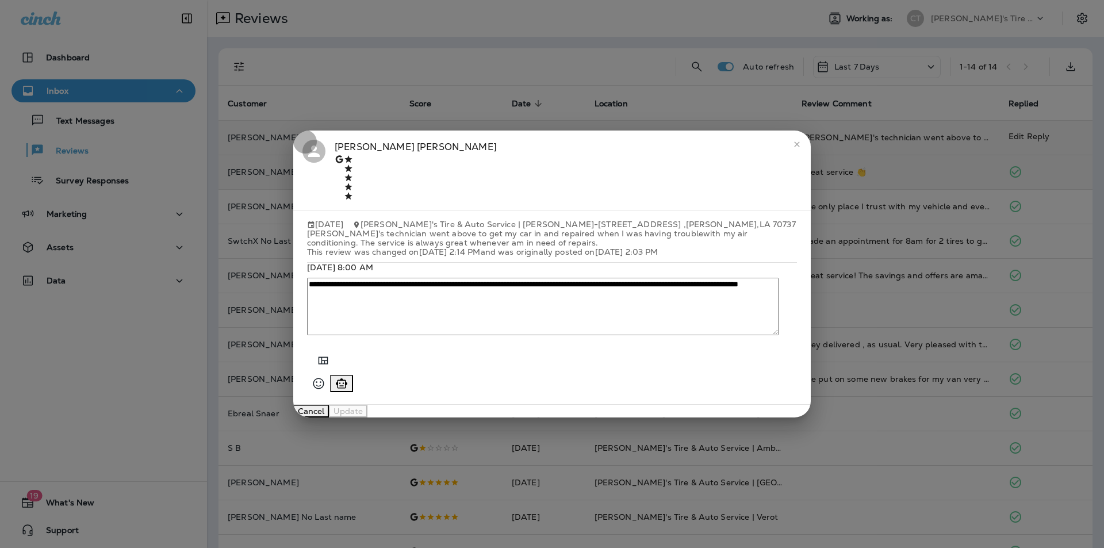
click at [348, 377] on icon "Generate AI response" at bounding box center [342, 384] width 14 height 14
type textarea "**********"
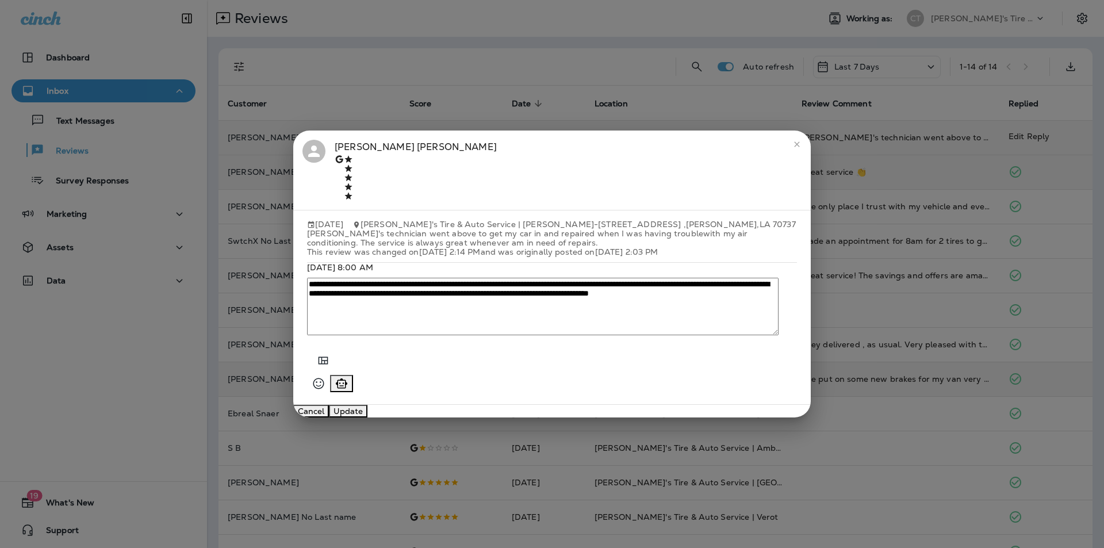
click at [367, 405] on button "Update" at bounding box center [348, 411] width 39 height 13
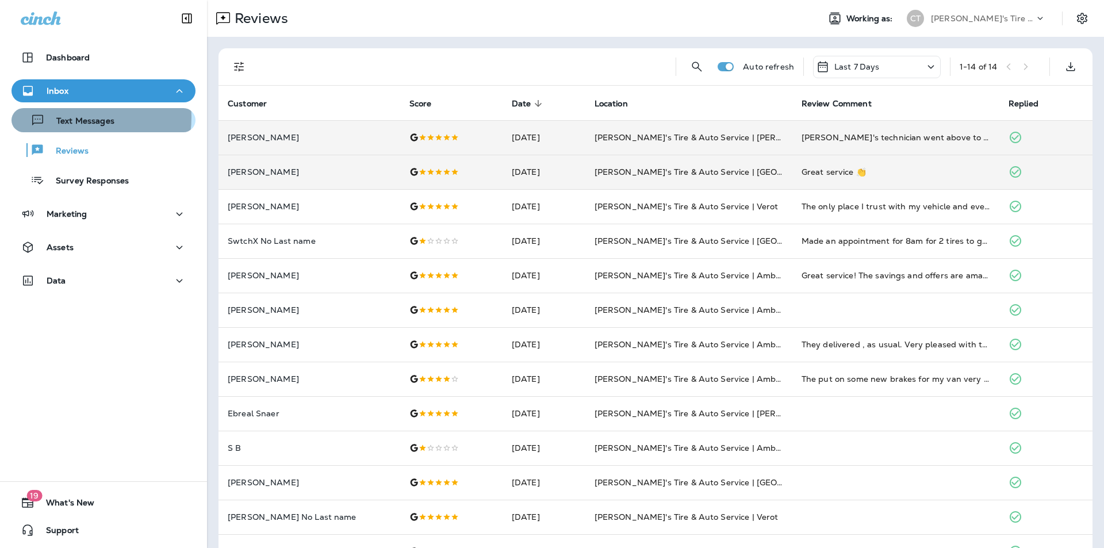
click at [80, 117] on p "Text Messages" at bounding box center [80, 121] width 70 height 11
